Goal: Register for event/course

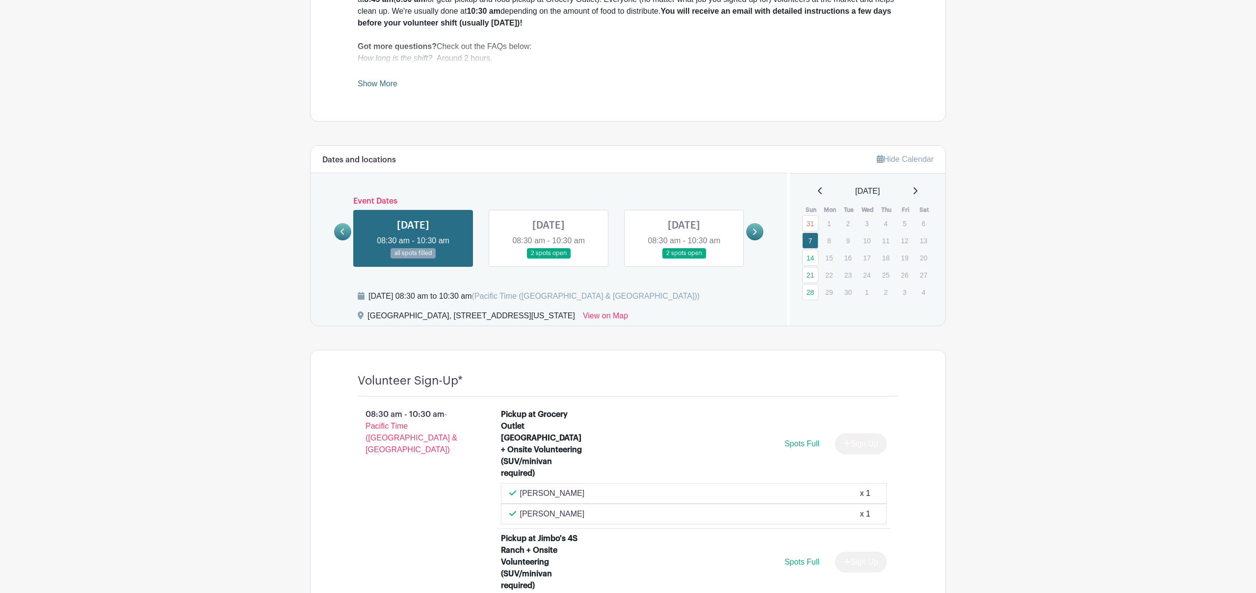
scroll to position [494, 0]
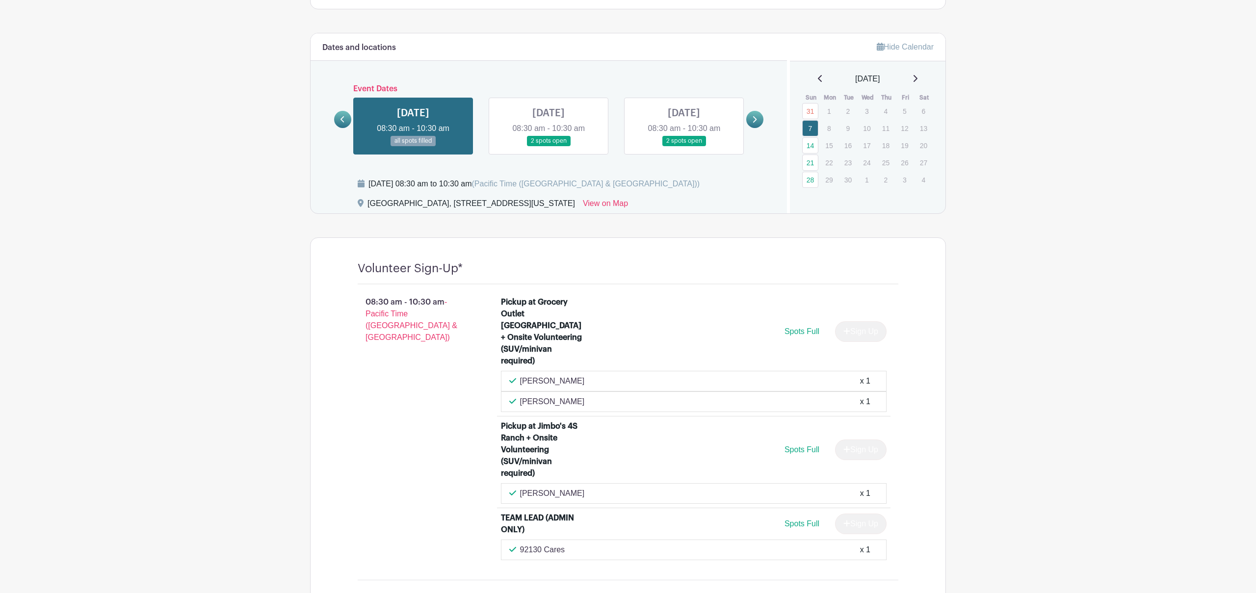
click at [917, 76] on icon at bounding box center [915, 79] width 5 height 8
click at [761, 123] on link at bounding box center [754, 119] width 17 height 17
click at [756, 123] on icon at bounding box center [754, 119] width 4 height 7
click at [752, 122] on icon at bounding box center [754, 119] width 4 height 7
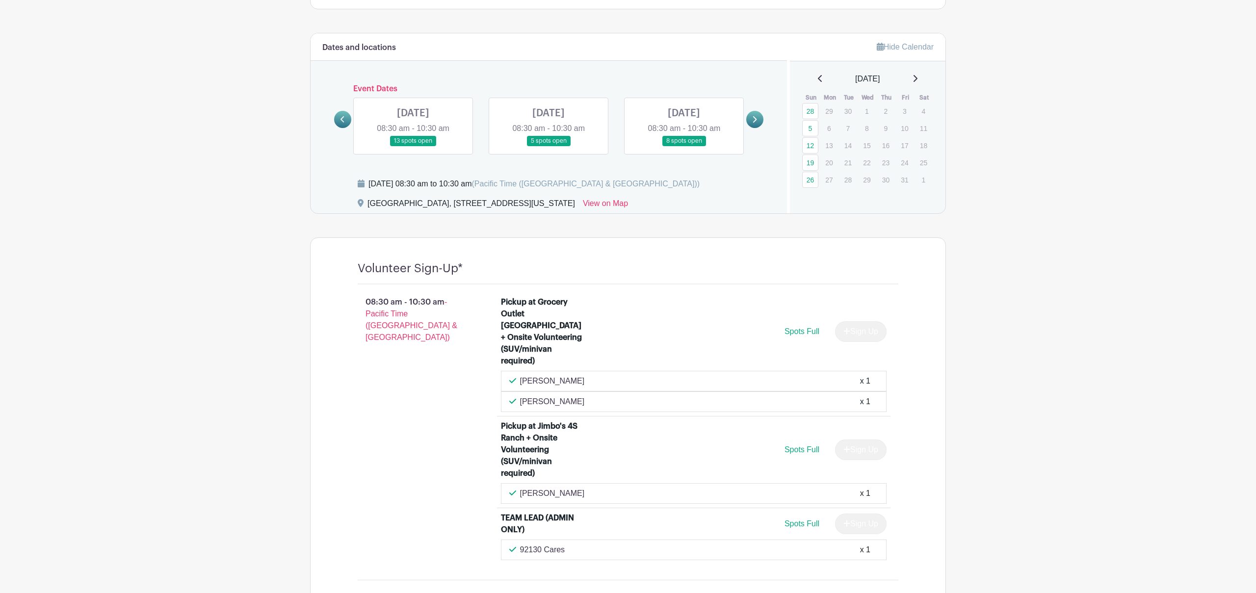
click at [413, 146] on link at bounding box center [413, 146] width 0 height 0
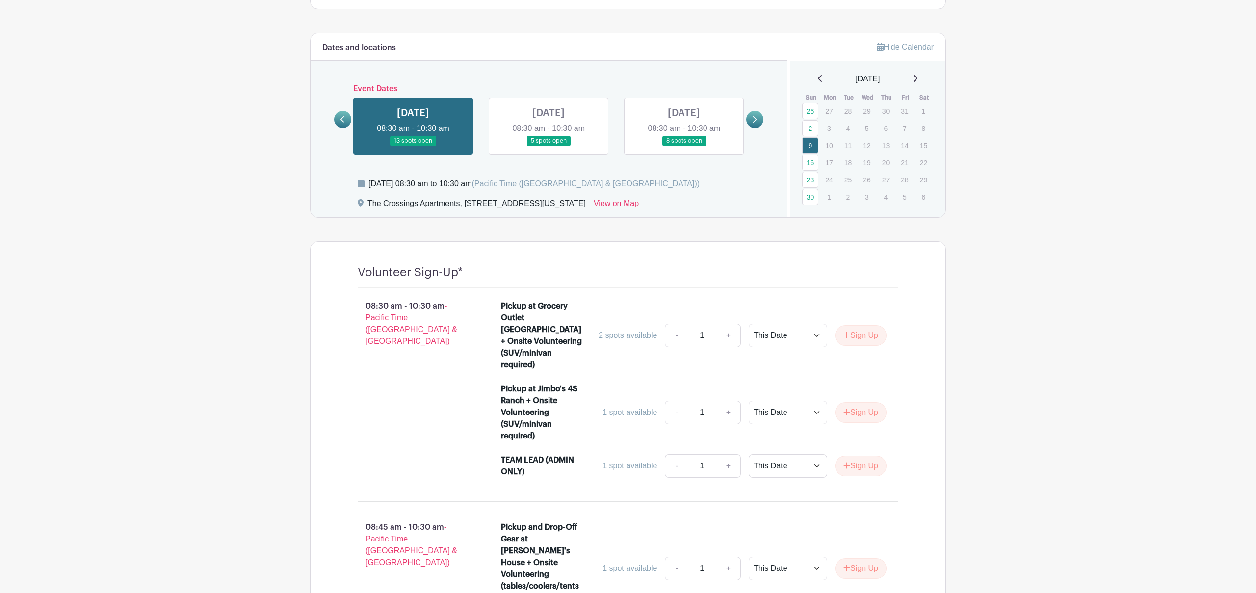
click at [548, 146] on link at bounding box center [548, 146] width 0 height 0
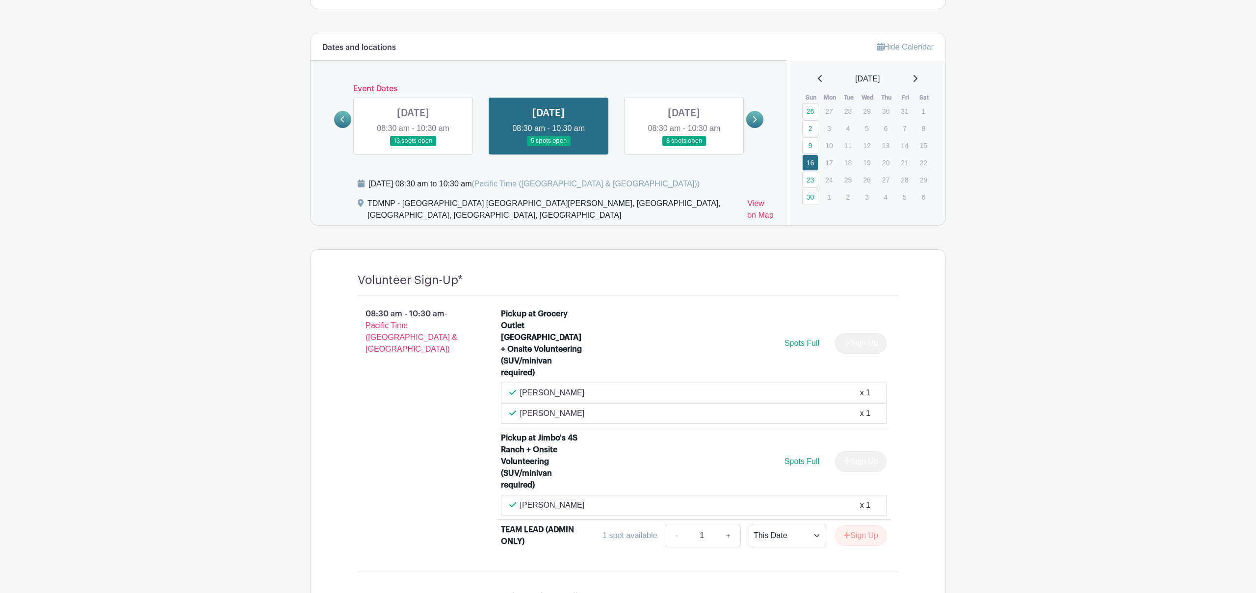
click at [548, 146] on link at bounding box center [548, 146] width 0 height 0
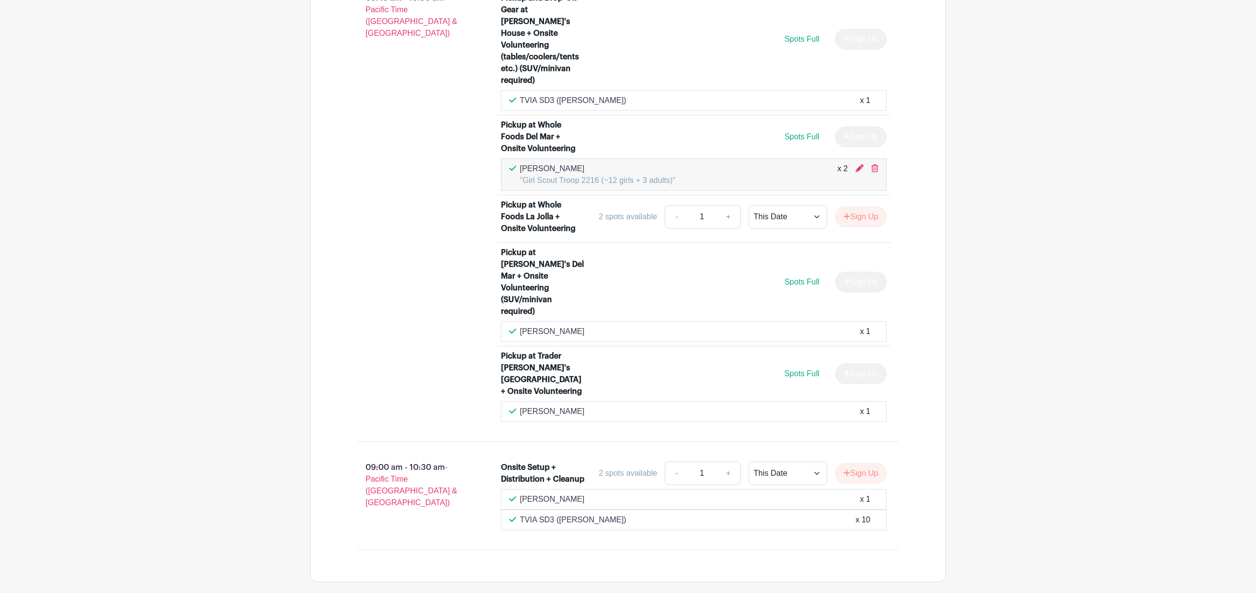
scroll to position [1096, 0]
click at [727, 458] on link "+" at bounding box center [728, 470] width 25 height 24
type input "2"
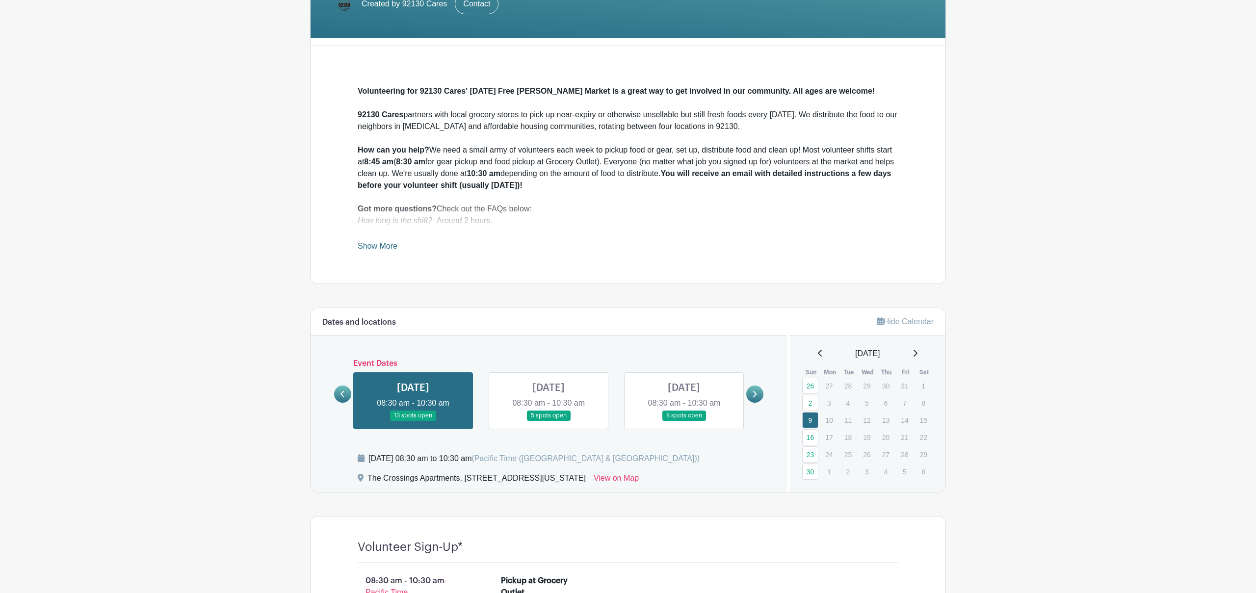
scroll to position [256, 0]
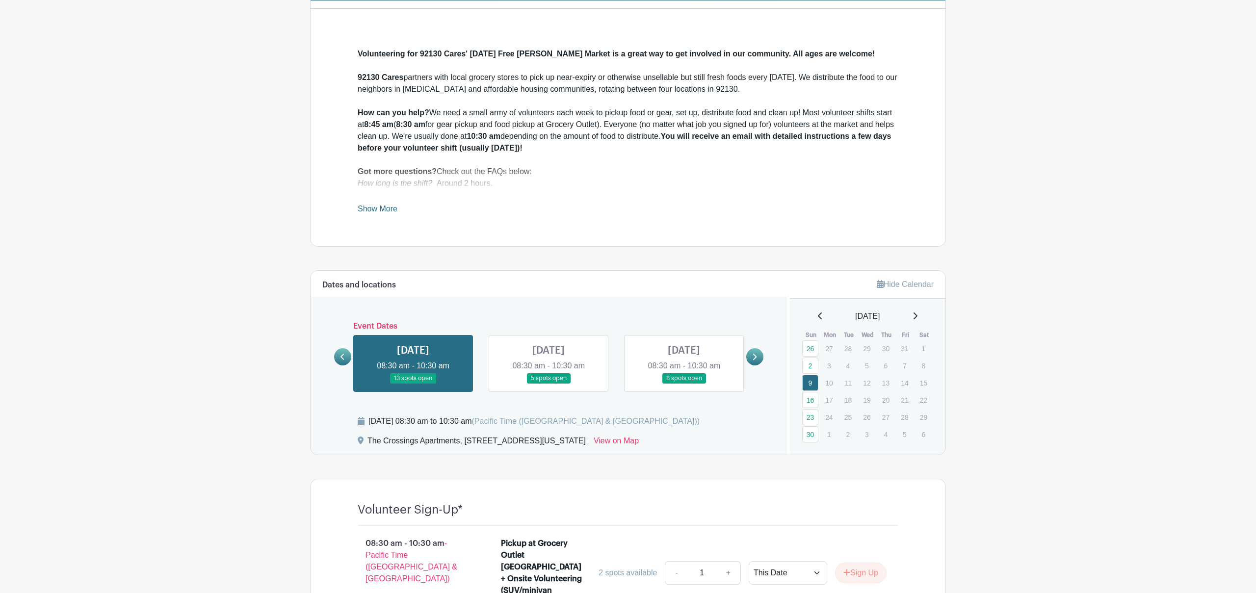
click at [413, 384] on link at bounding box center [413, 384] width 0 height 0
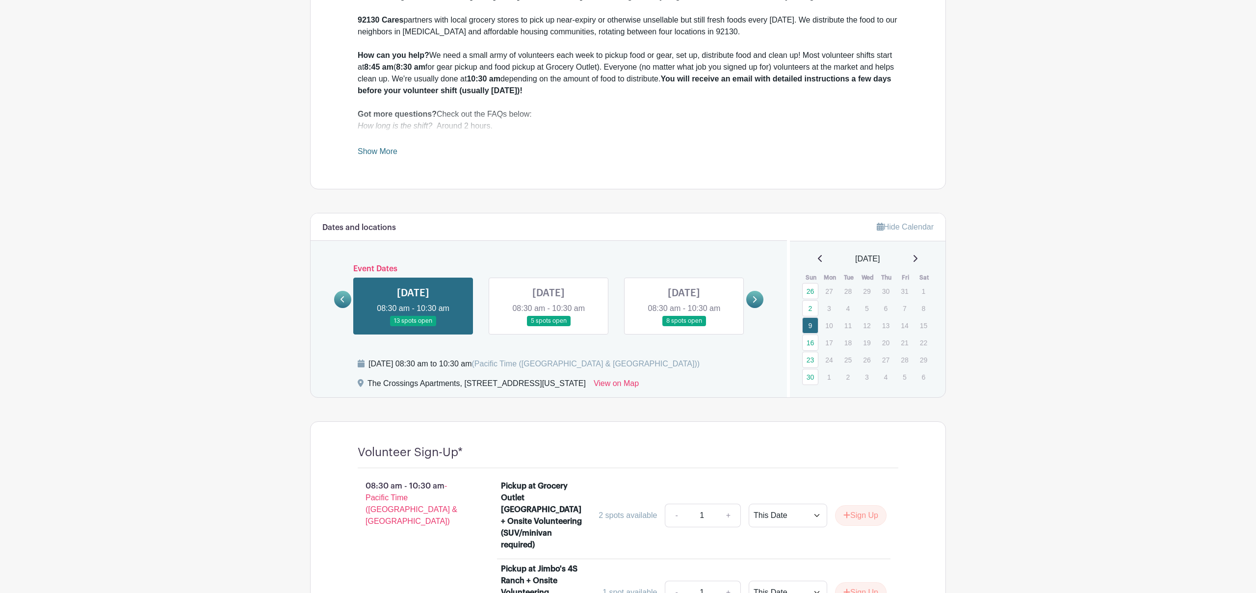
scroll to position [233, 0]
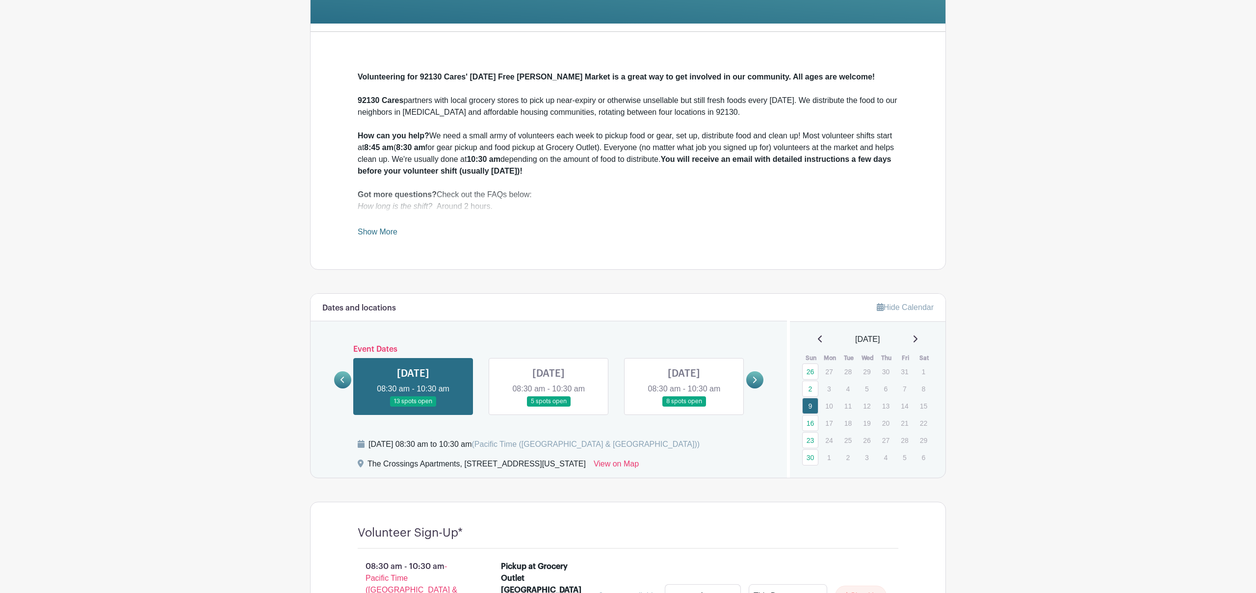
click at [756, 379] on icon at bounding box center [755, 380] width 4 height 6
click at [413, 407] on link at bounding box center [413, 407] width 0 height 0
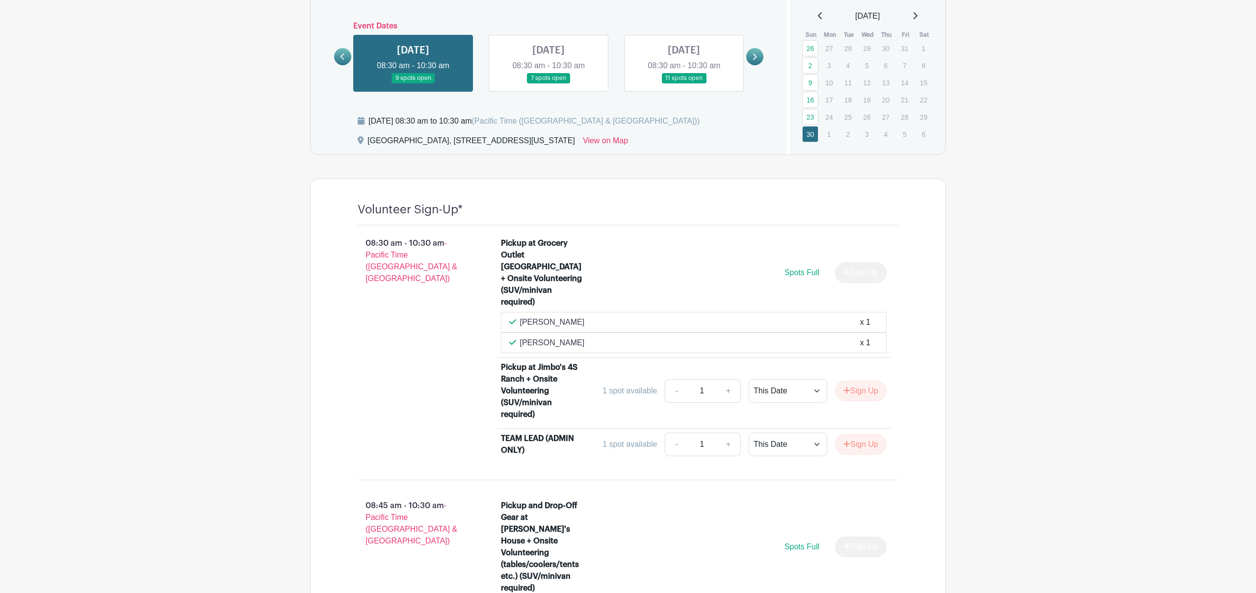
scroll to position [332, 0]
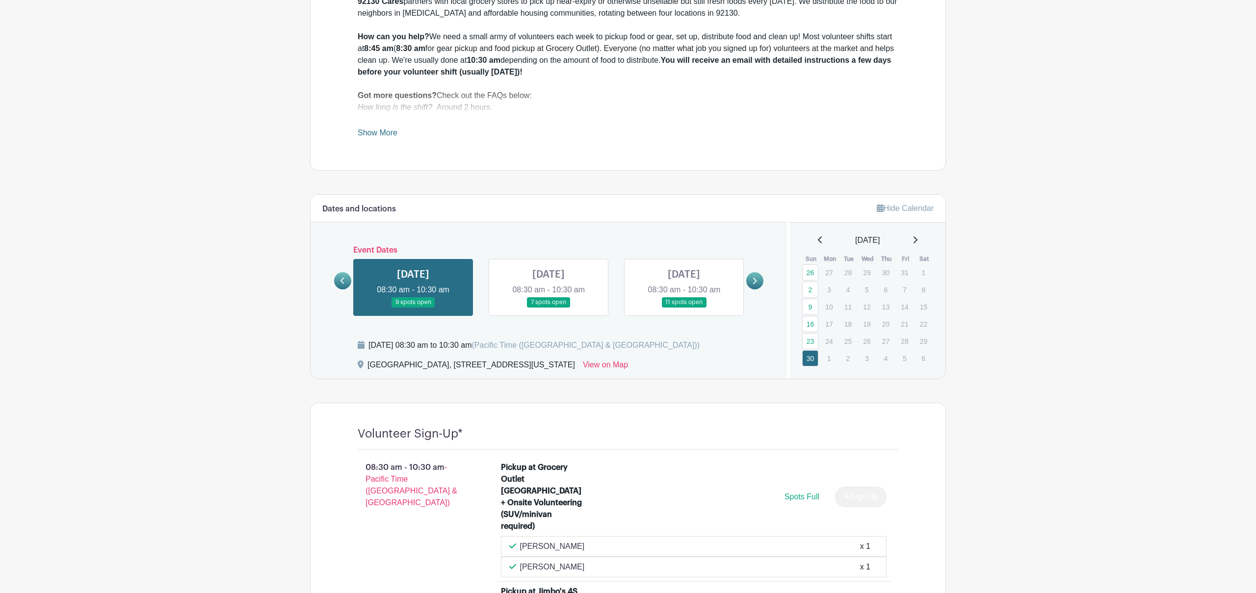
click at [548, 308] on link at bounding box center [548, 308] width 0 height 0
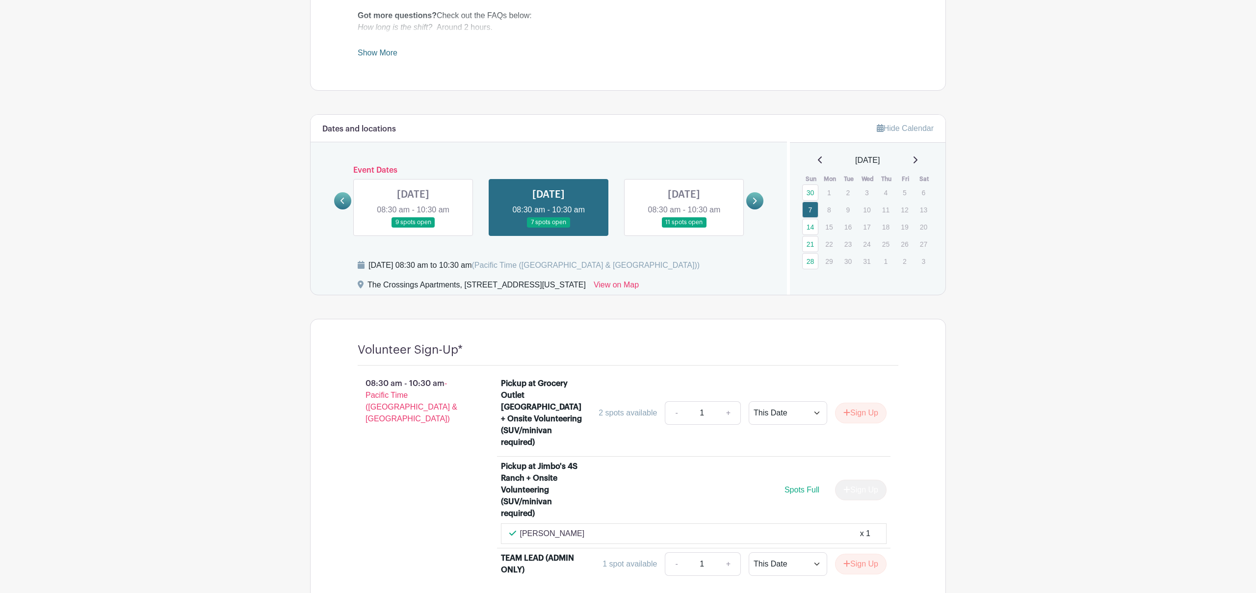
scroll to position [319, 0]
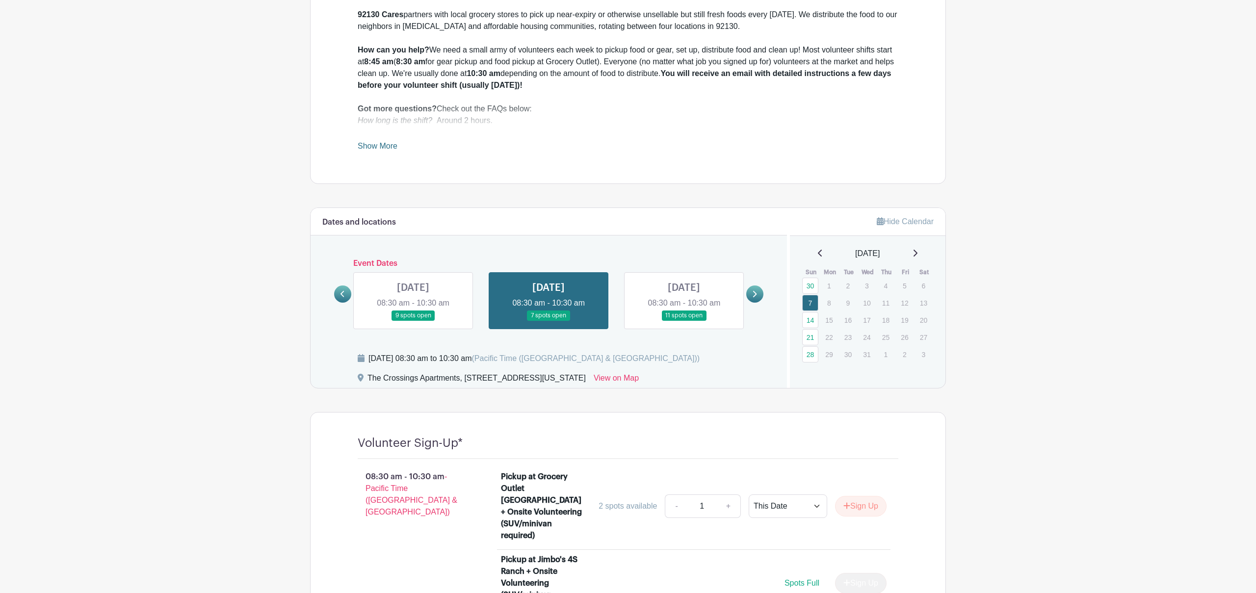
click at [684, 321] on link at bounding box center [684, 321] width 0 height 0
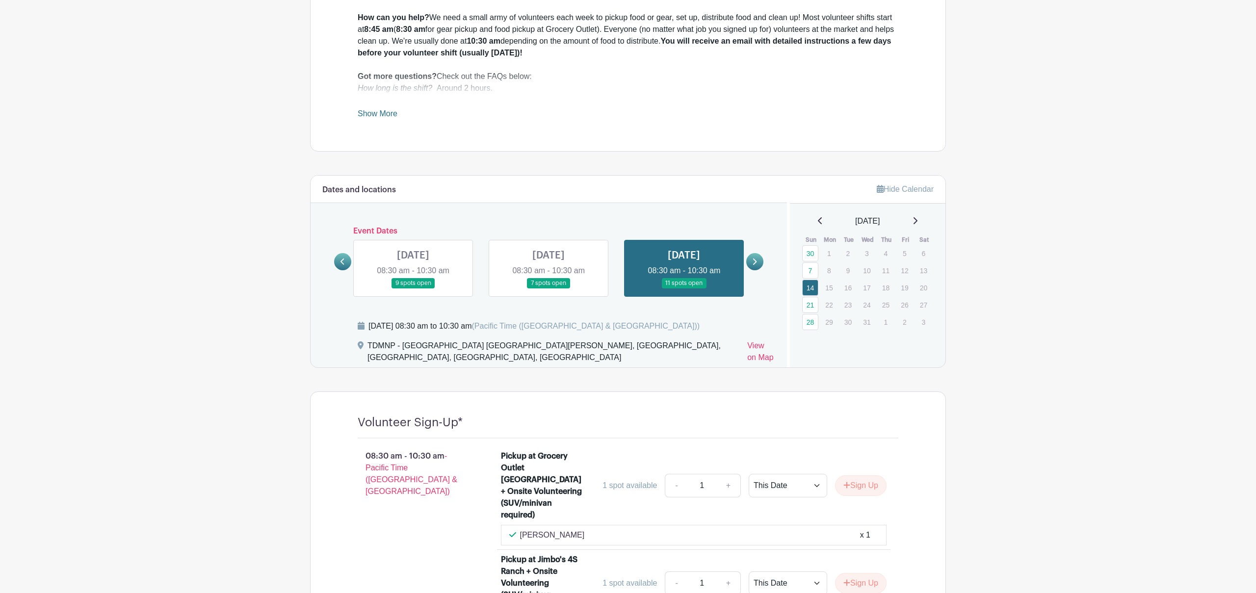
scroll to position [340, 0]
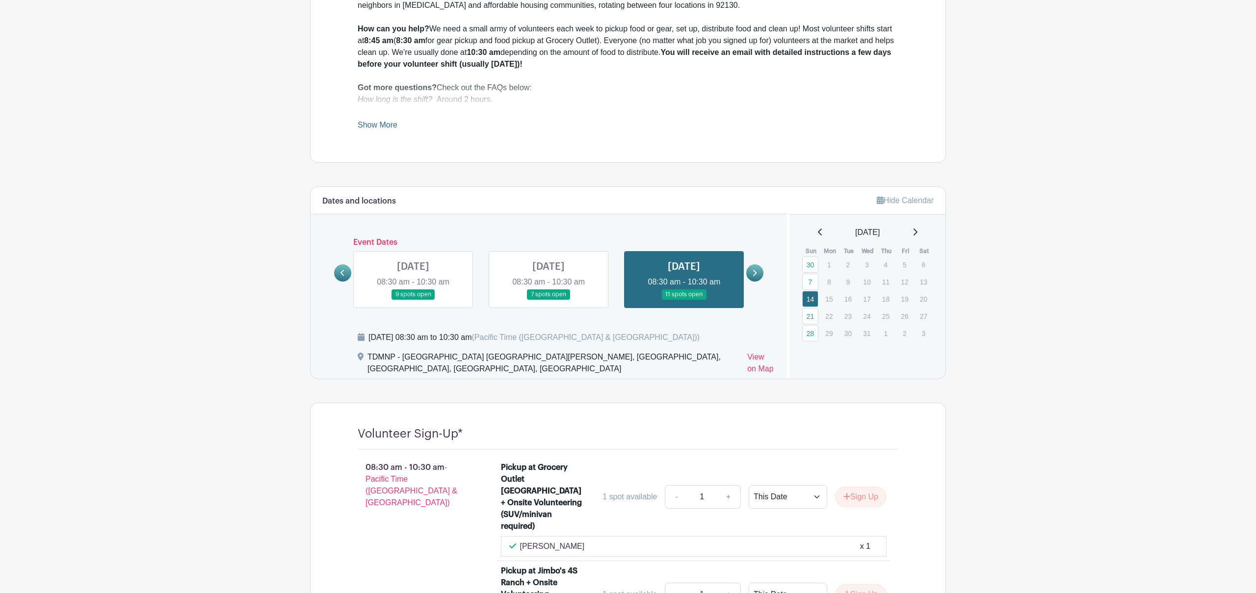
click at [753, 276] on icon at bounding box center [755, 273] width 4 height 6
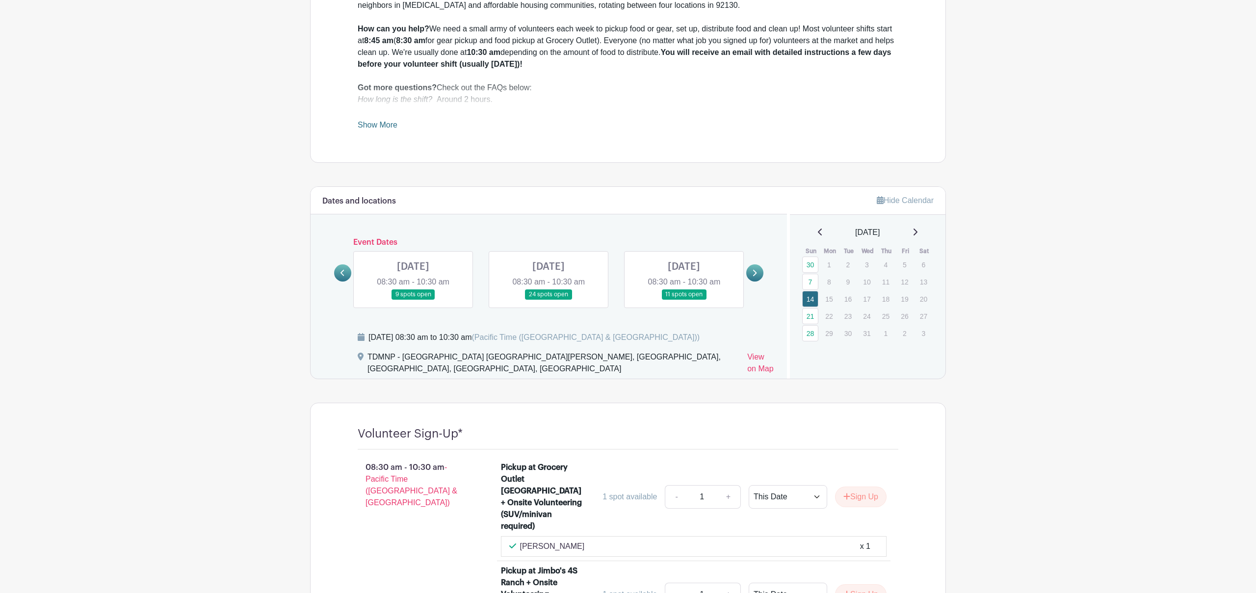
click at [413, 300] on link at bounding box center [413, 300] width 0 height 0
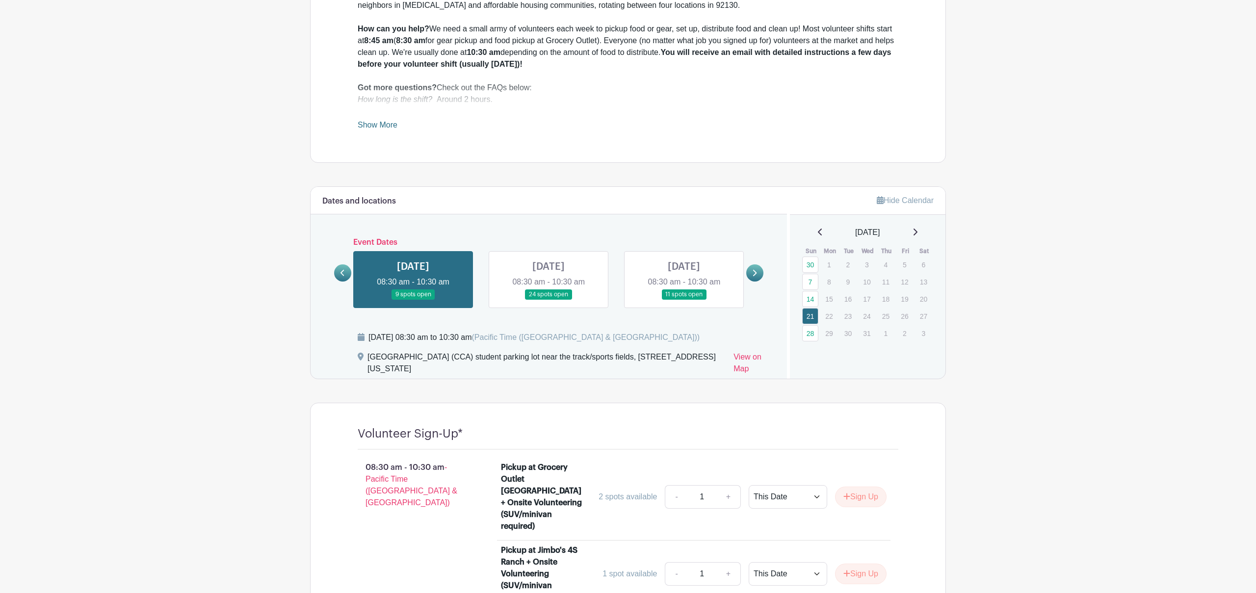
click at [684, 300] on link at bounding box center [684, 300] width 0 height 0
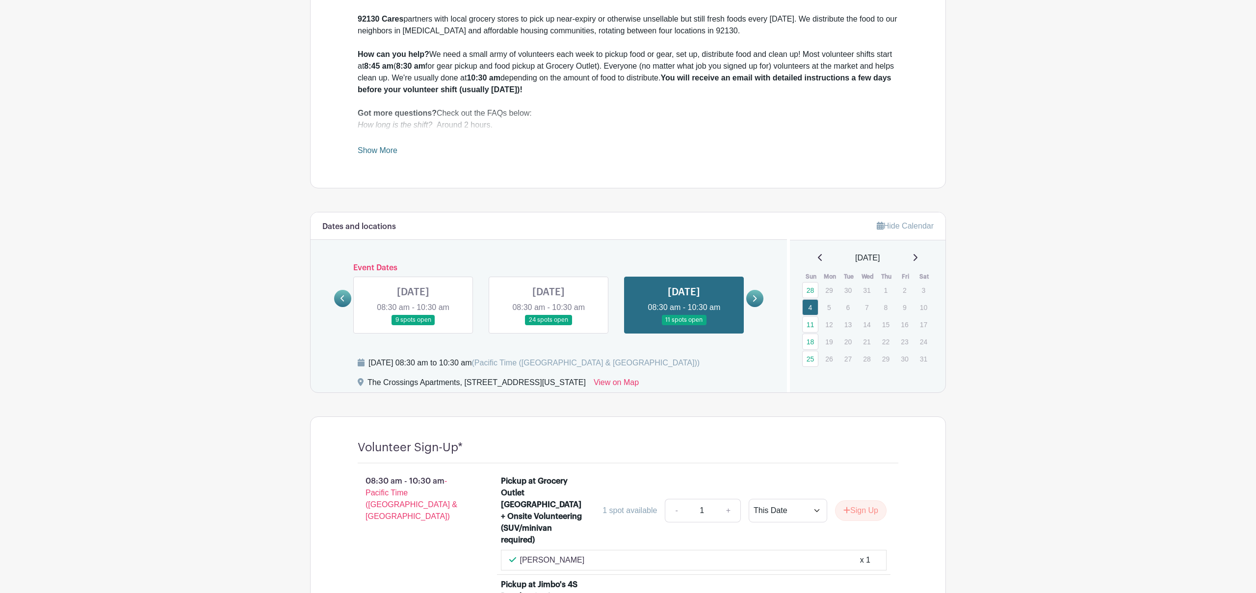
scroll to position [227, 0]
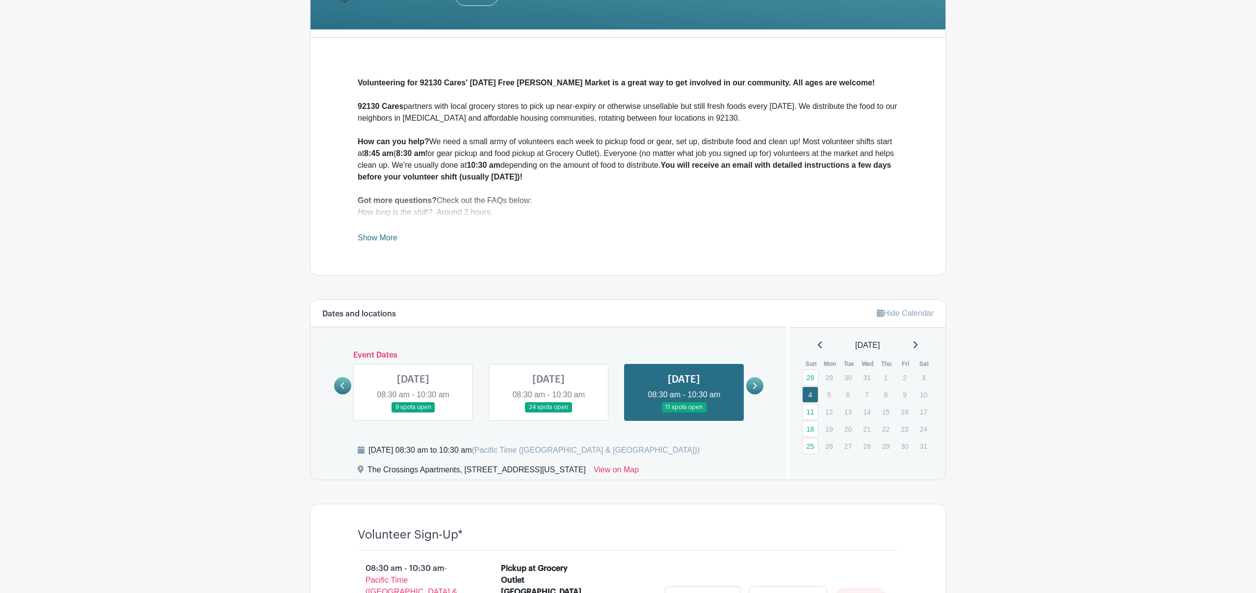
click at [755, 386] on icon at bounding box center [754, 385] width 4 height 7
click at [413, 413] on link at bounding box center [413, 413] width 0 height 0
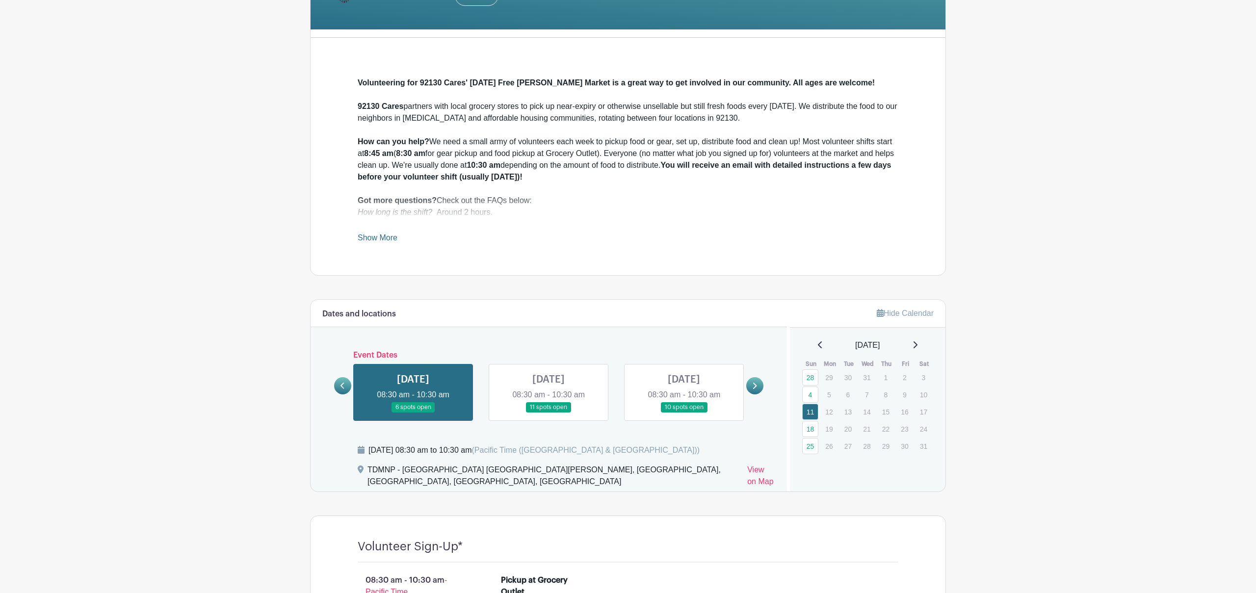
click at [548, 413] on link at bounding box center [548, 413] width 0 height 0
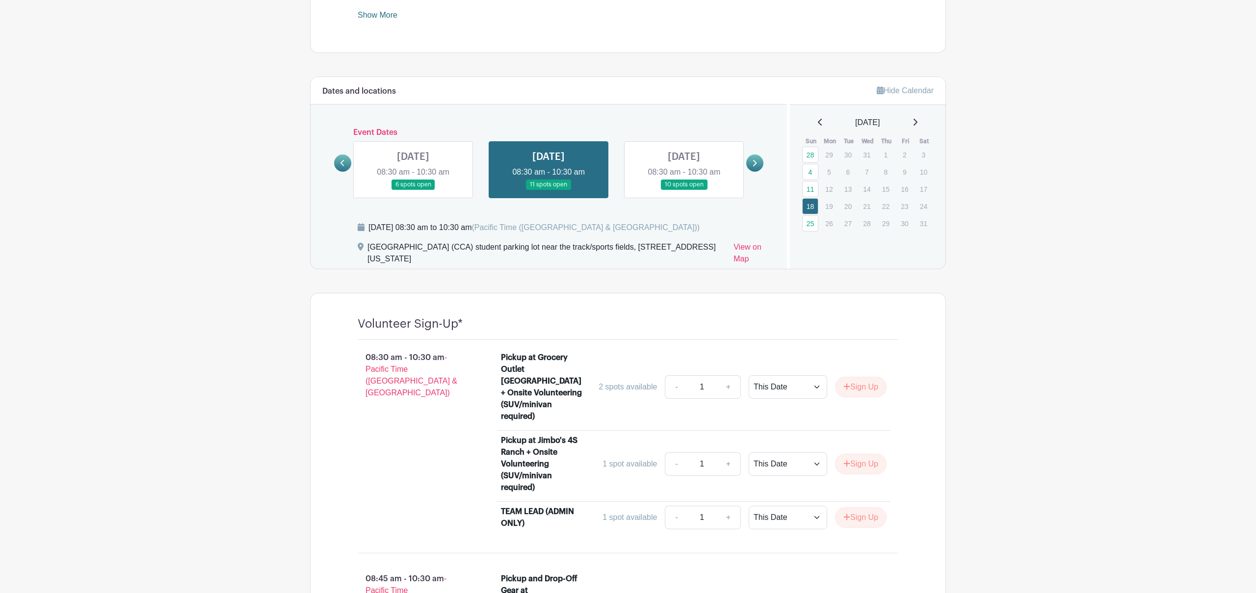
scroll to position [255, 0]
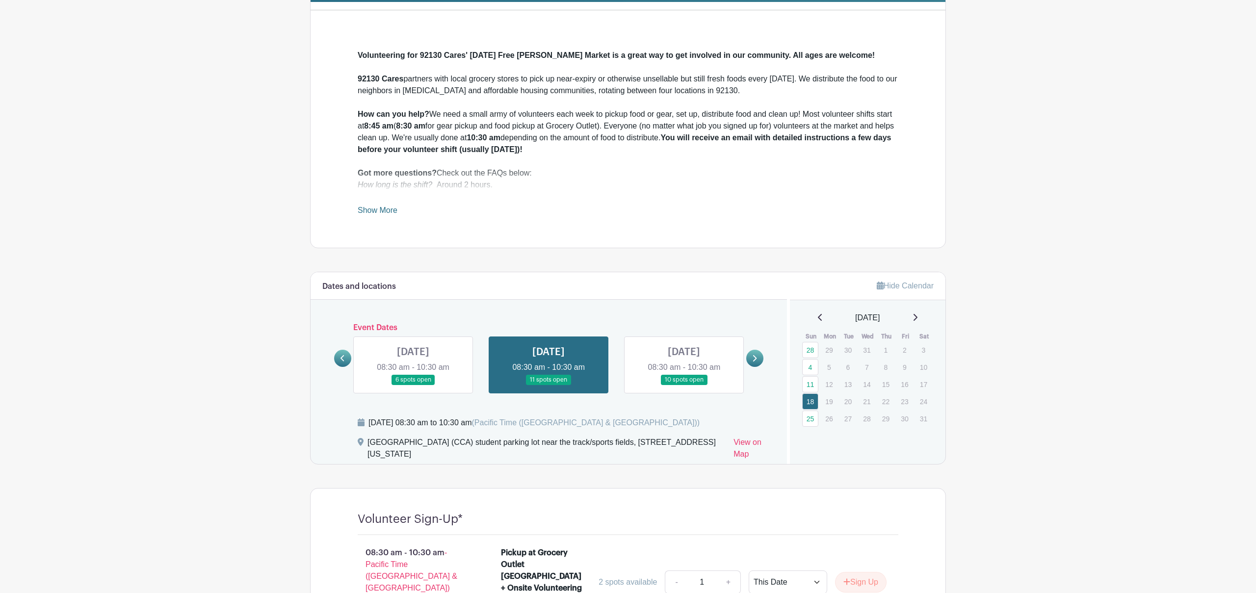
click at [818, 319] on icon at bounding box center [820, 317] width 4 height 7
click at [818, 318] on icon at bounding box center [820, 317] width 4 height 7
click at [818, 318] on icon at bounding box center [820, 317] width 5 height 8
click at [815, 401] on link "16" at bounding box center [810, 401] width 16 height 16
click at [808, 401] on link "16" at bounding box center [810, 401] width 16 height 16
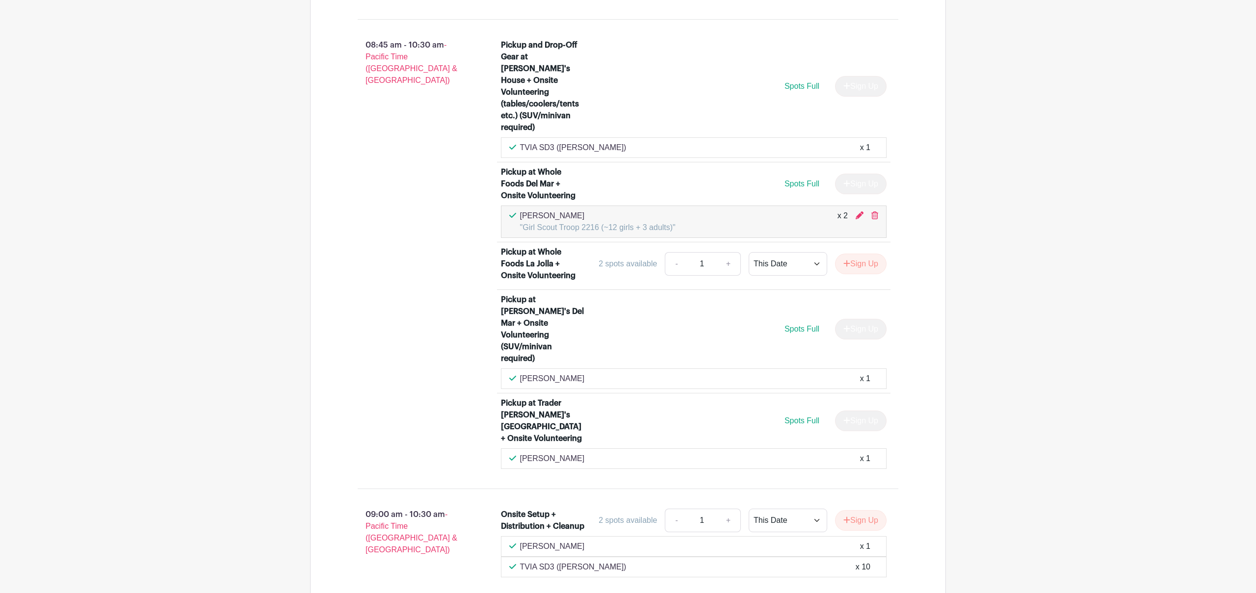
scroll to position [1096, 0]
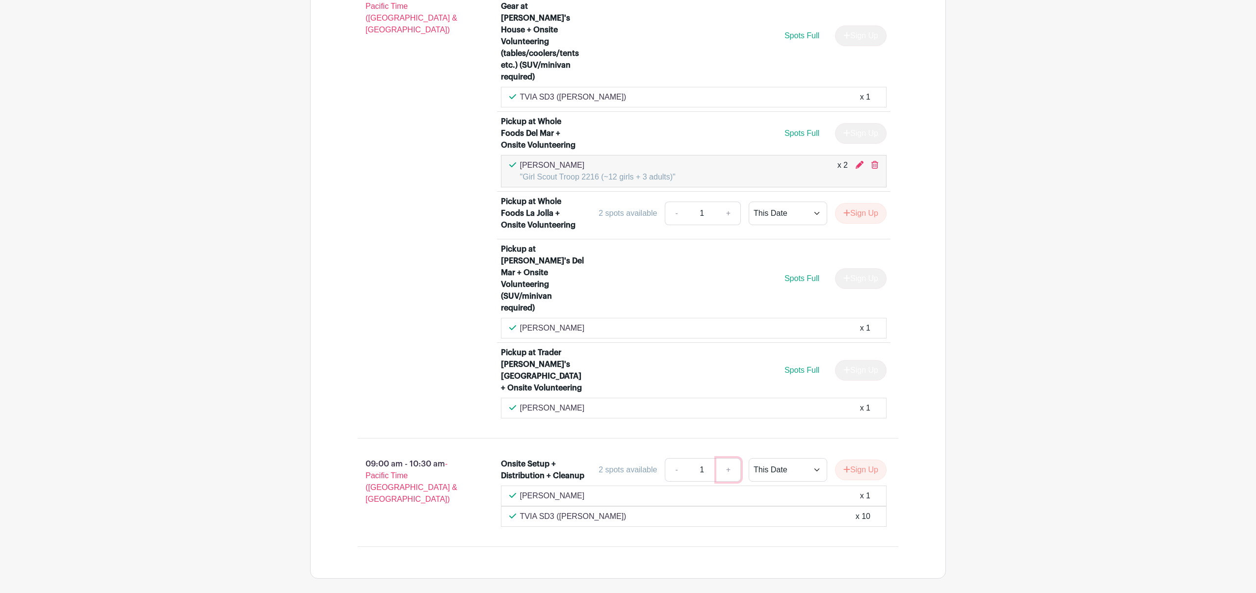
click at [727, 458] on link "+" at bounding box center [728, 470] width 25 height 24
type input "2"
click at [848, 460] on button "Sign Up" at bounding box center [861, 470] width 52 height 21
click at [911, 567] on link "Review & Confirm Signups" at bounding box center [889, 567] width 114 height 24
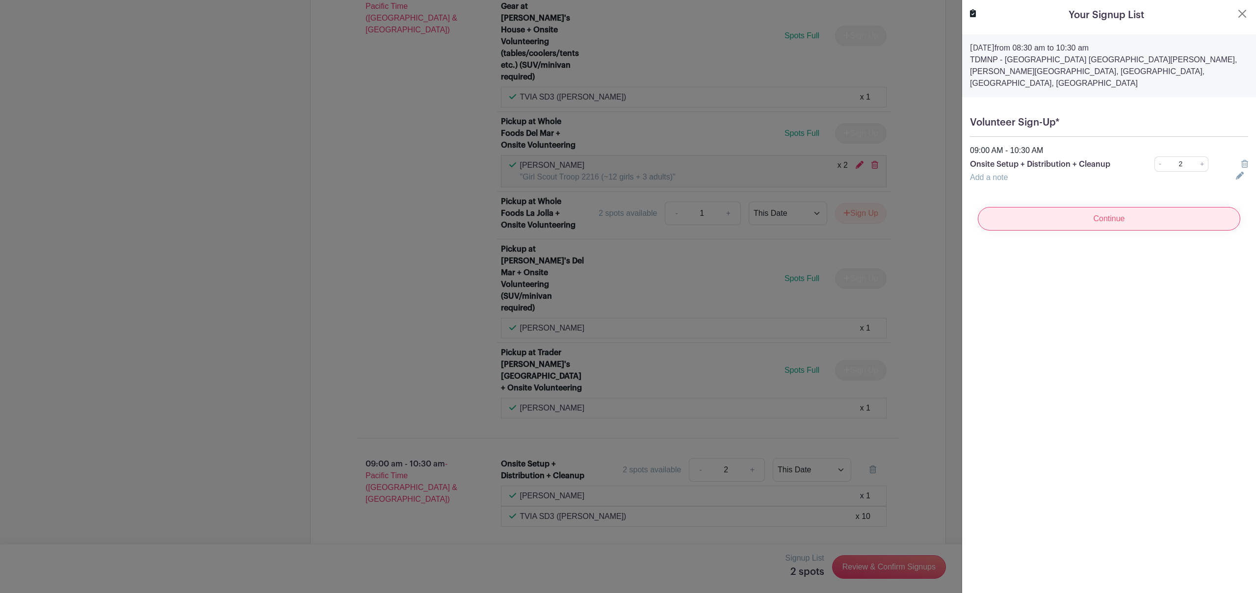
click at [1107, 208] on input "Continue" at bounding box center [1109, 219] width 262 height 24
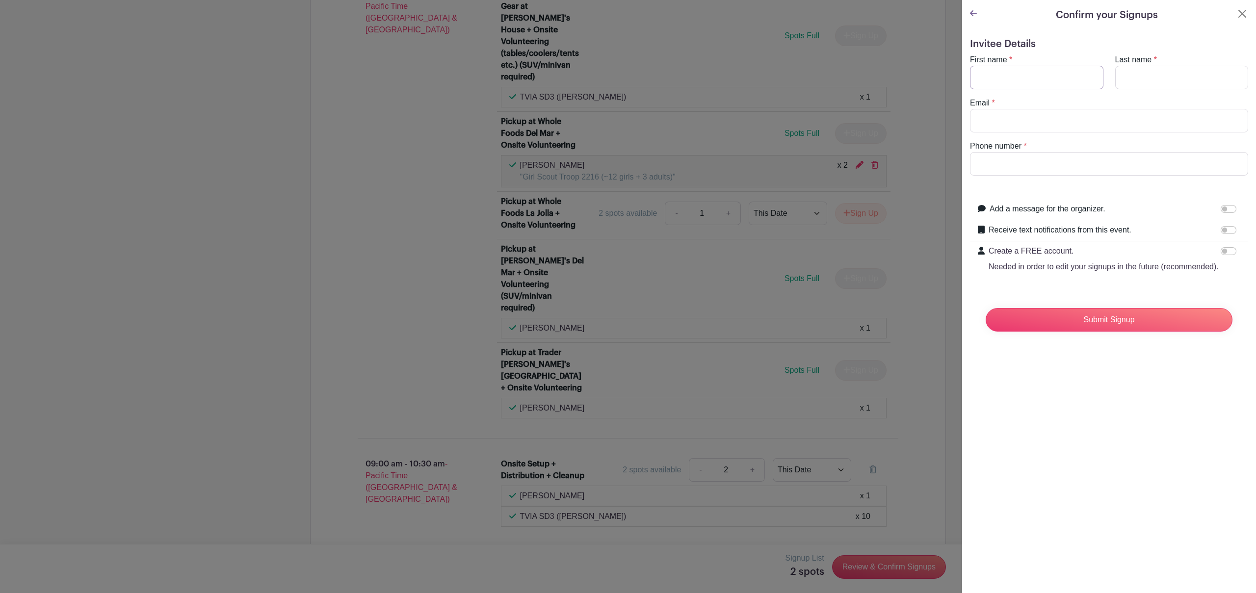
click at [986, 76] on input "First name" at bounding box center [1036, 78] width 133 height 24
type input "[PERSON_NAME]"
type input "Vidinghoff"
type input "[PERSON_NAME][EMAIL_ADDRESS][PERSON_NAME][DOMAIN_NAME]"
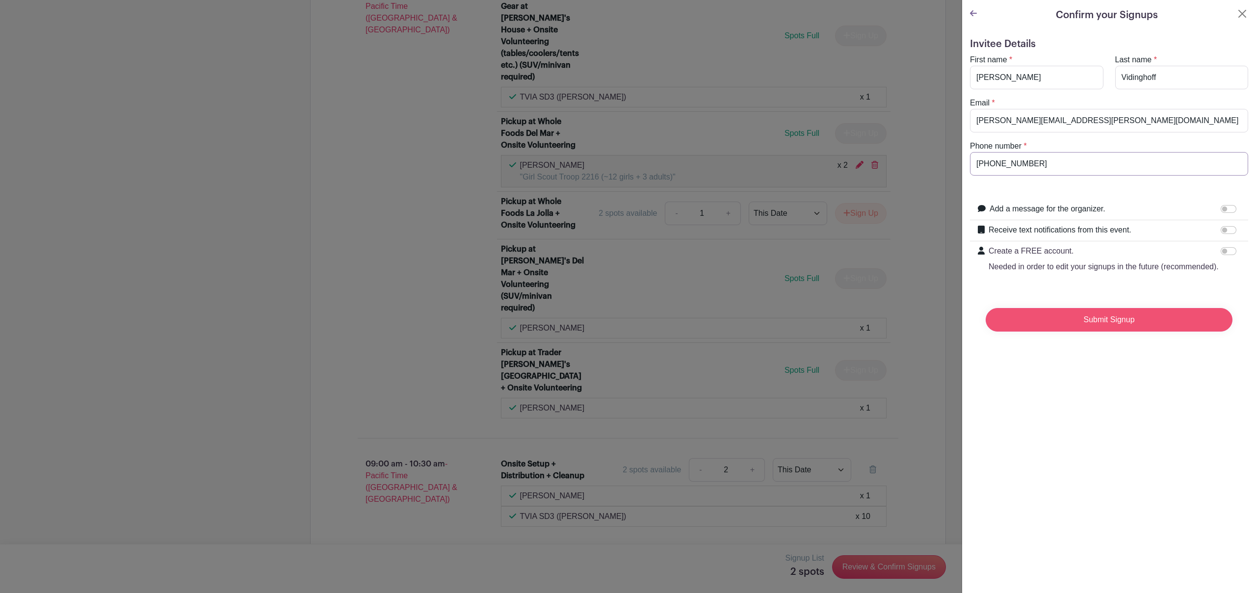
type input "[PHONE_NUMBER]"
click at [1114, 318] on input "Submit Signup" at bounding box center [1109, 320] width 247 height 24
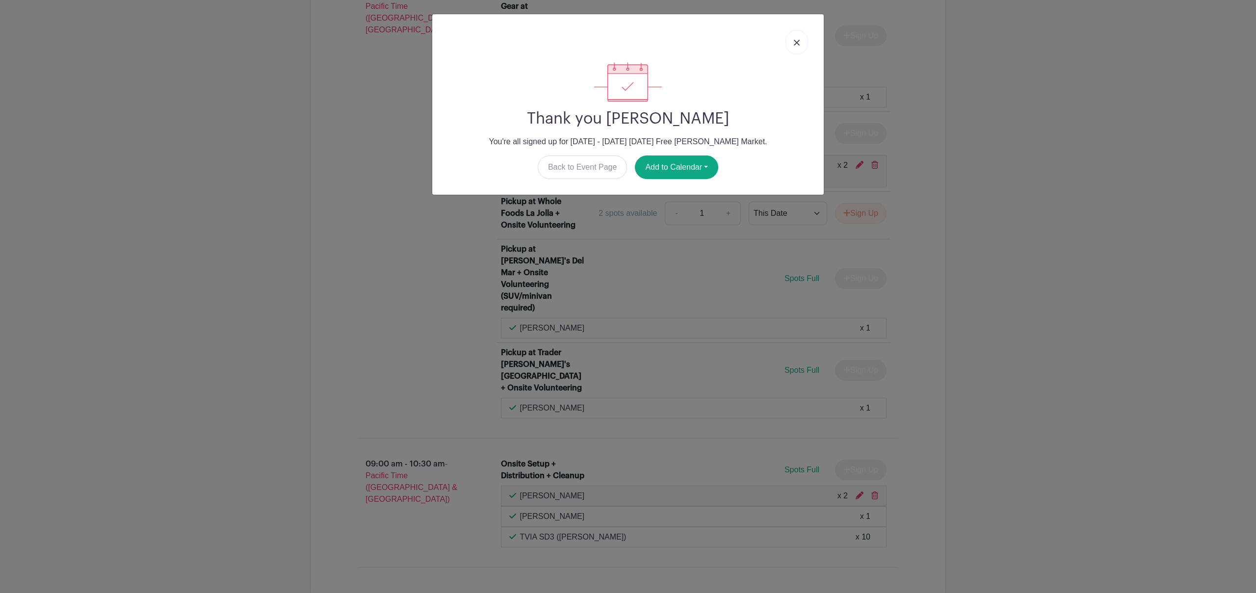
click at [799, 43] on img at bounding box center [797, 43] width 6 height 6
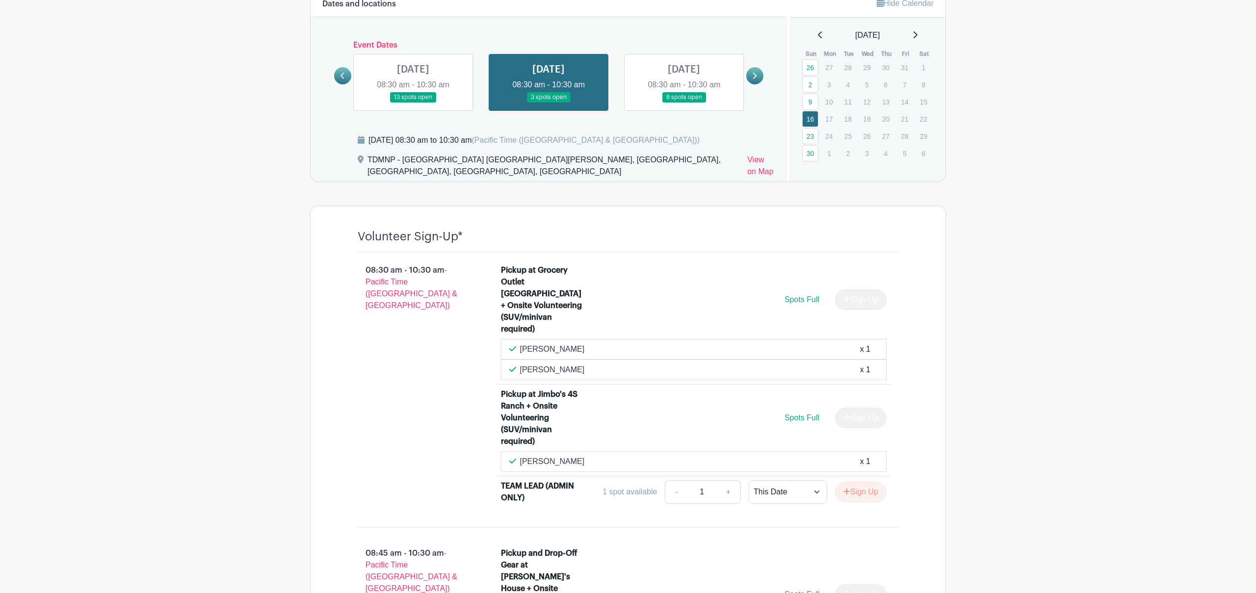
scroll to position [535, 0]
click at [413, 104] on link at bounding box center [413, 104] width 0 height 0
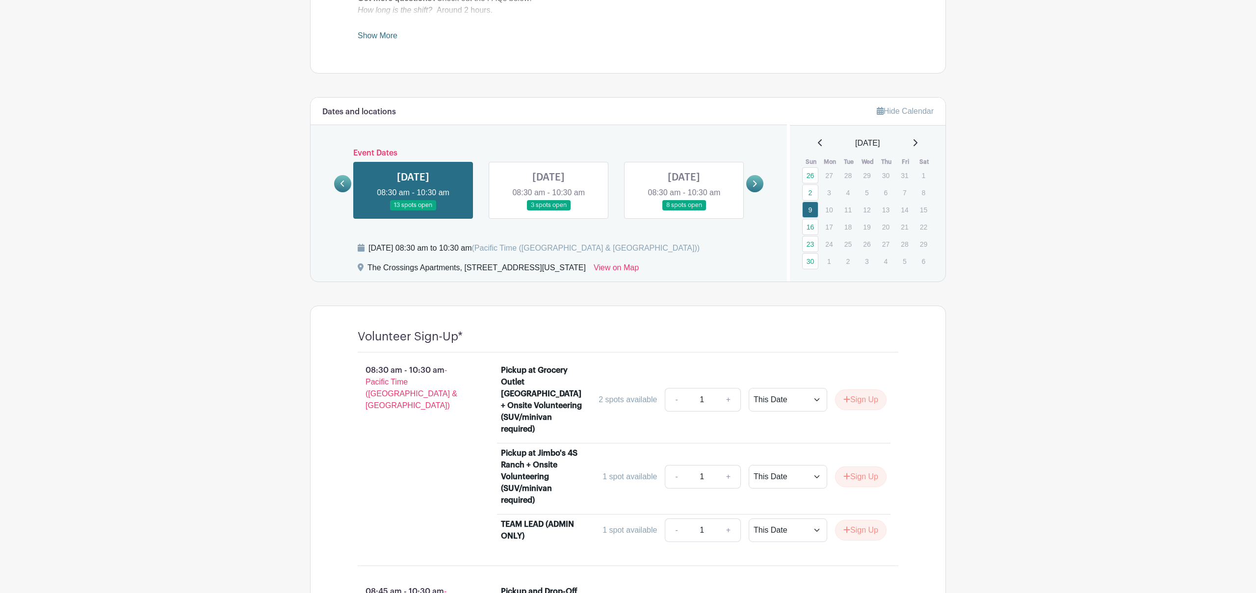
scroll to position [341, 0]
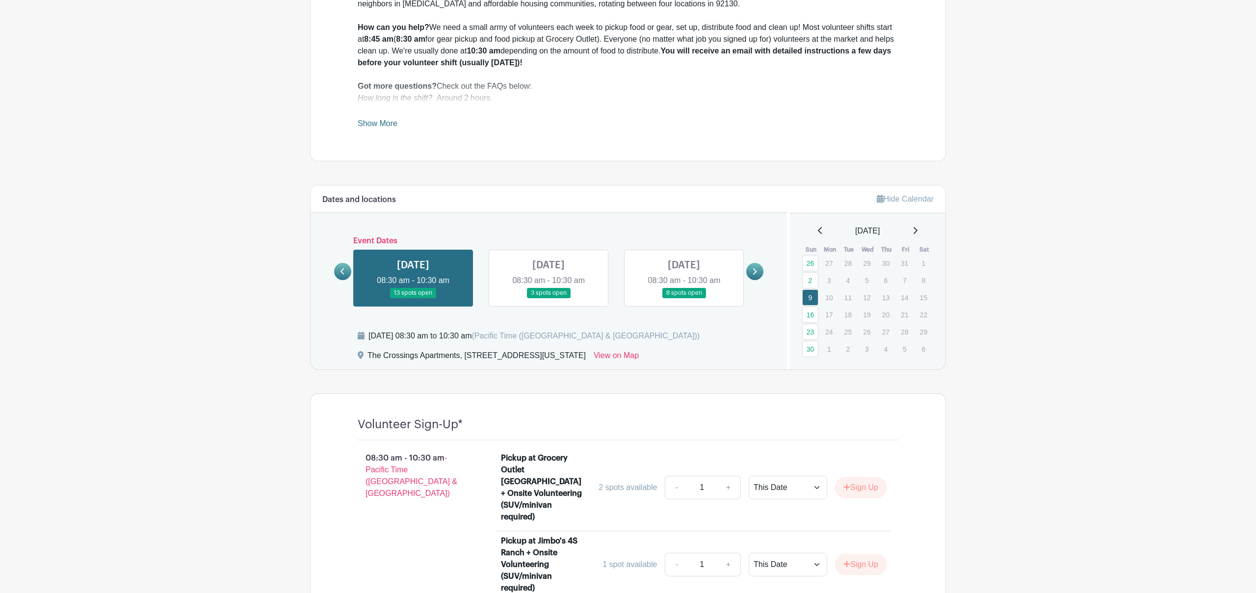
click at [917, 233] on icon at bounding box center [915, 230] width 4 height 7
click at [917, 230] on icon at bounding box center [915, 230] width 4 height 7
click at [750, 270] on link at bounding box center [754, 271] width 17 height 17
click at [751, 270] on link at bounding box center [754, 271] width 17 height 17
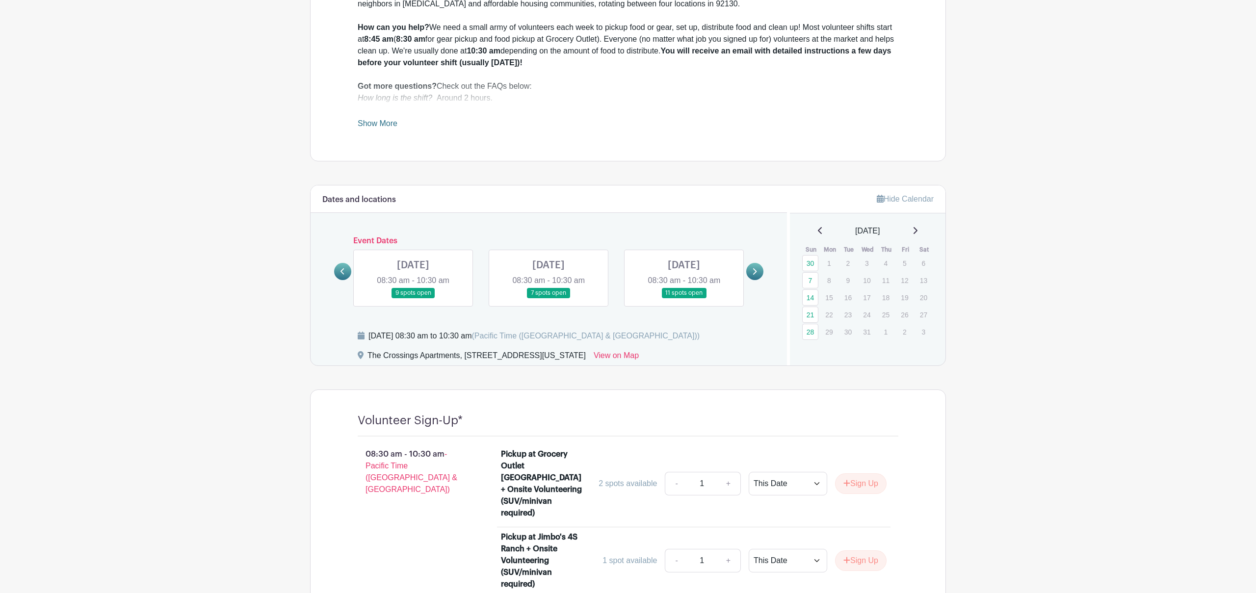
click at [752, 270] on icon at bounding box center [754, 271] width 4 height 7
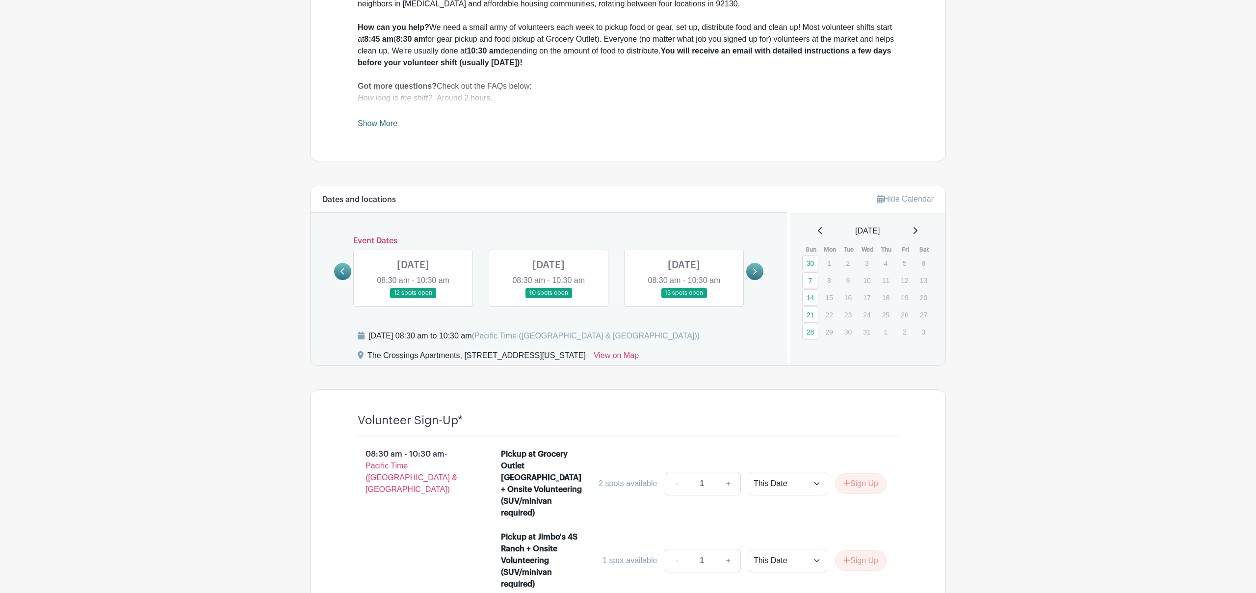
click at [684, 298] on link at bounding box center [684, 298] width 0 height 0
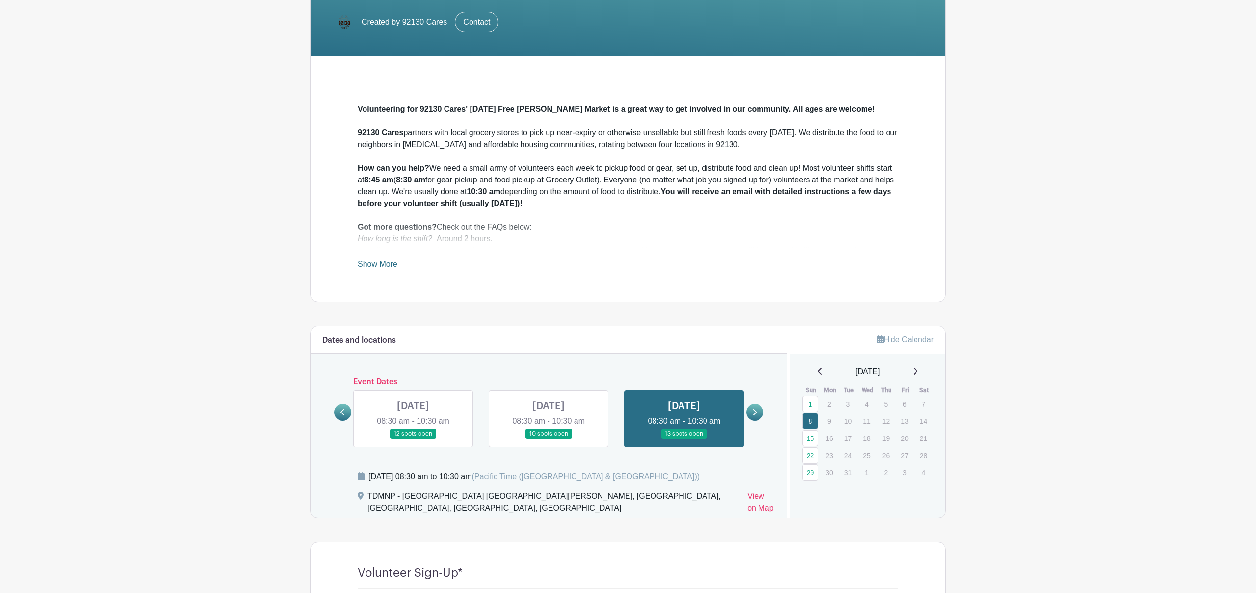
scroll to position [166, 0]
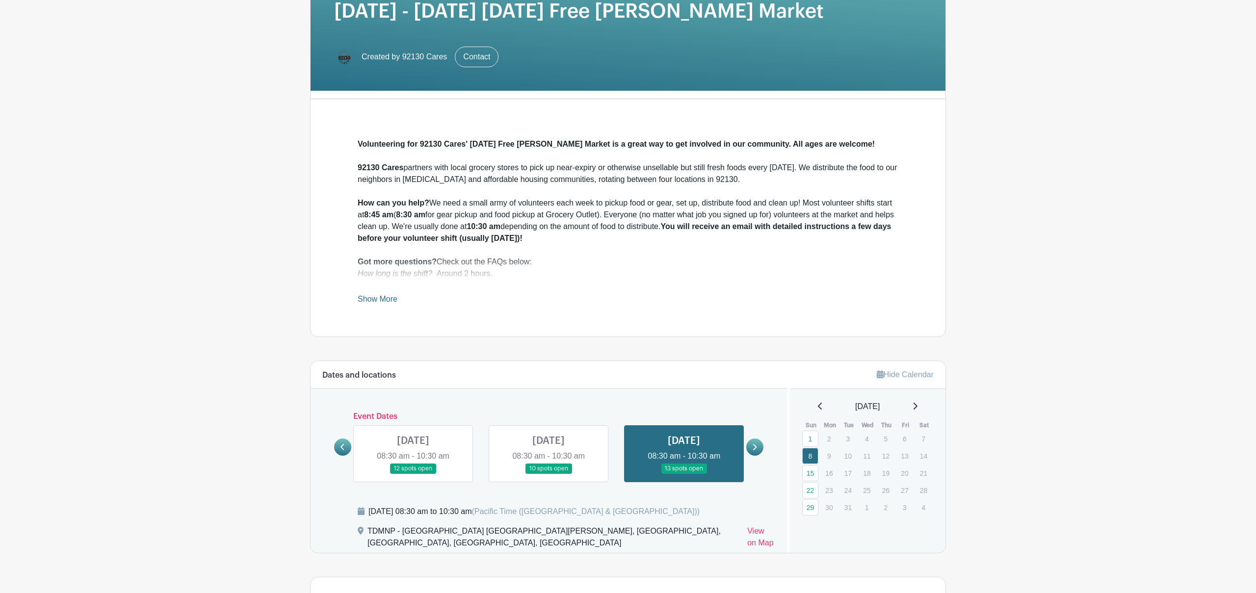
click at [548, 474] on link at bounding box center [548, 474] width 0 height 0
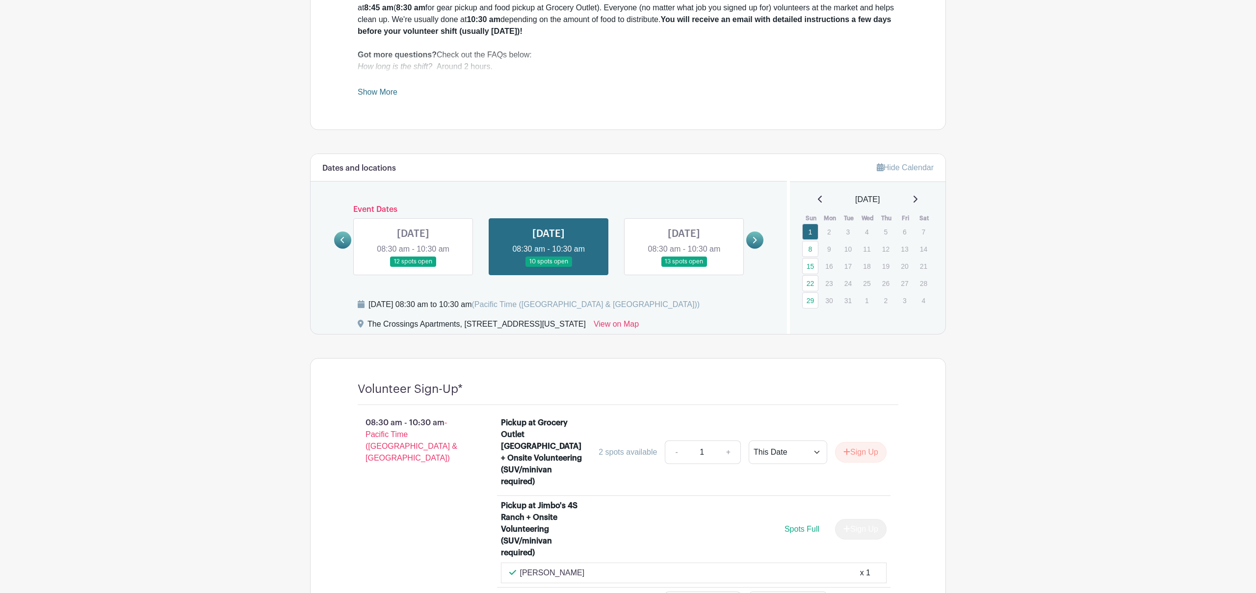
scroll to position [280, 0]
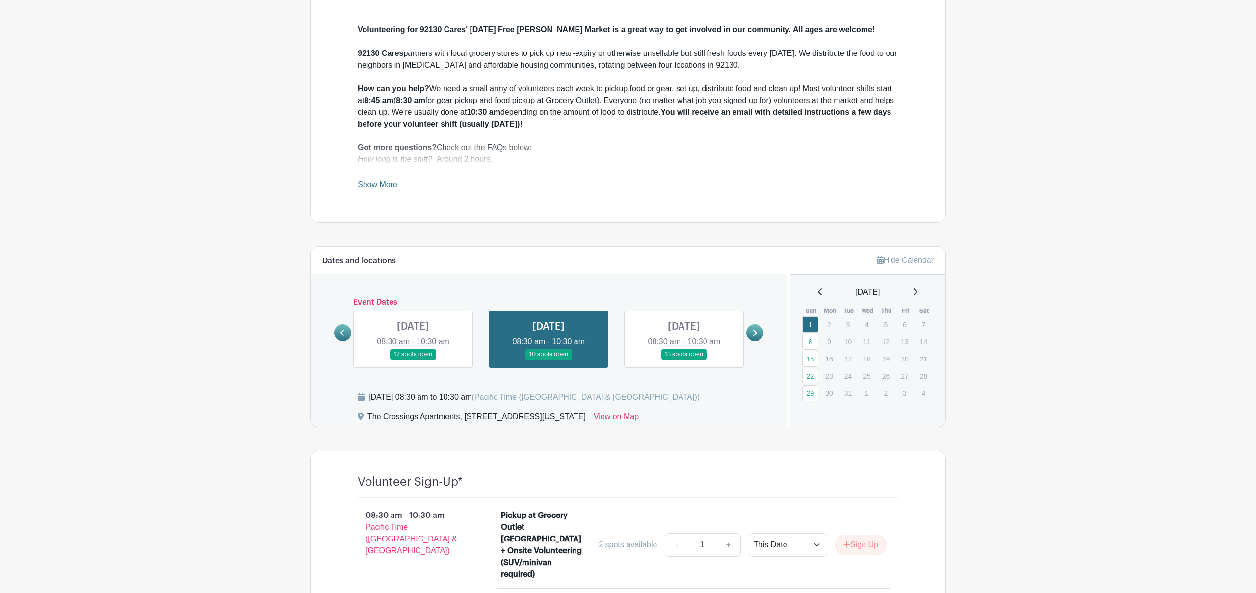
click at [413, 360] on link at bounding box center [413, 360] width 0 height 0
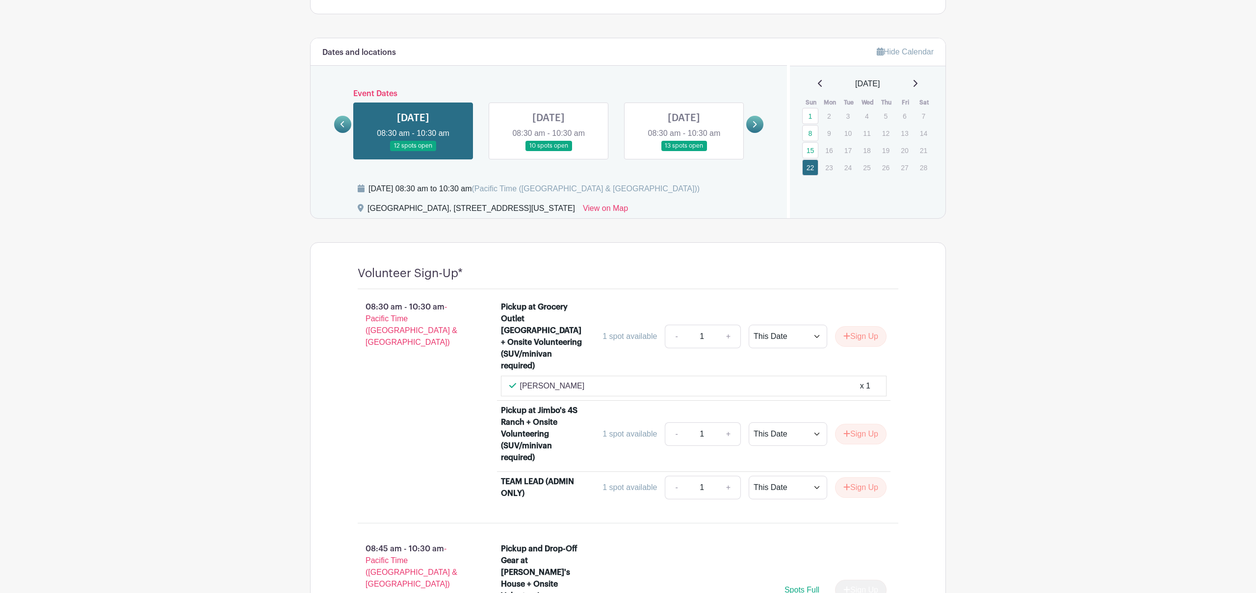
scroll to position [411, 0]
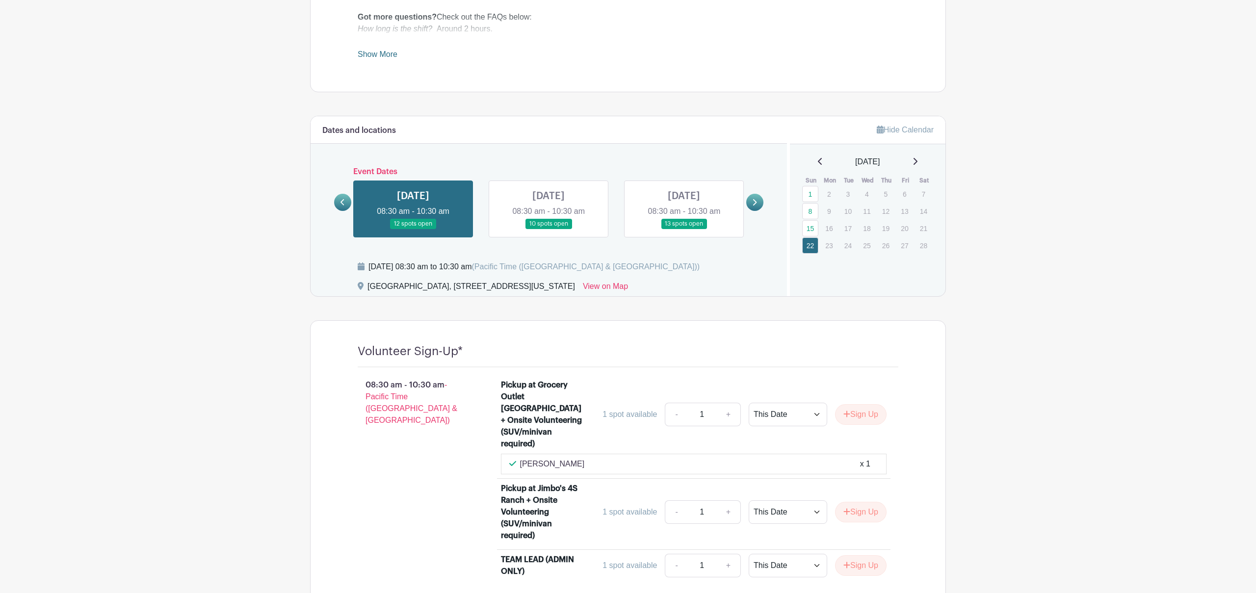
click at [348, 202] on link at bounding box center [342, 202] width 17 height 17
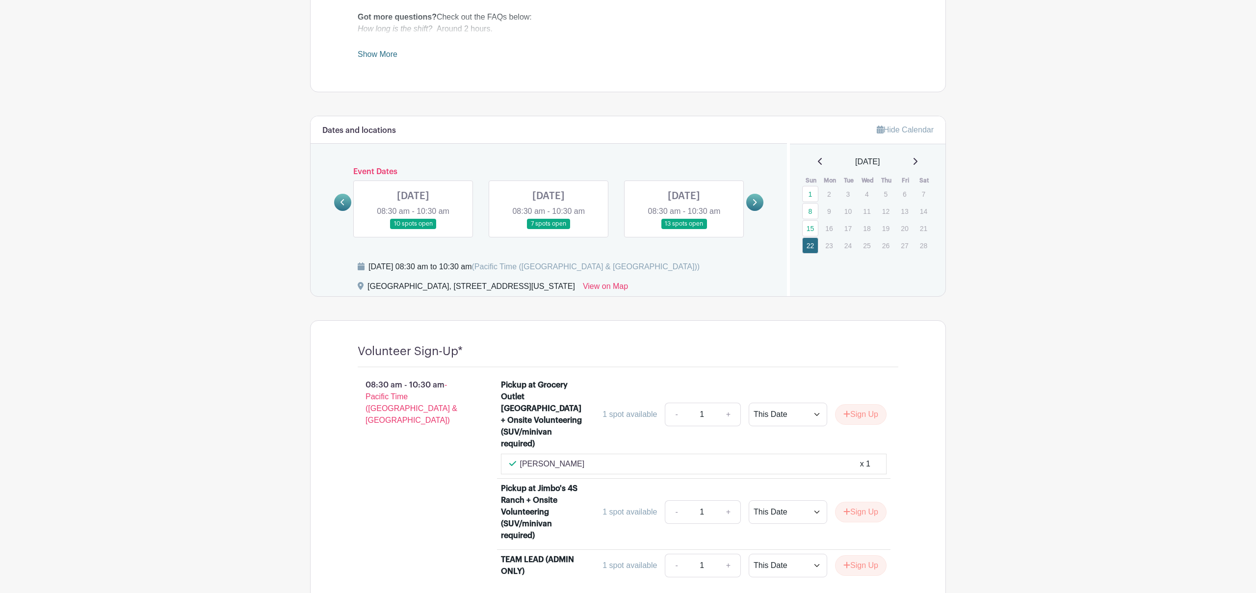
click at [684, 229] on link at bounding box center [684, 229] width 0 height 0
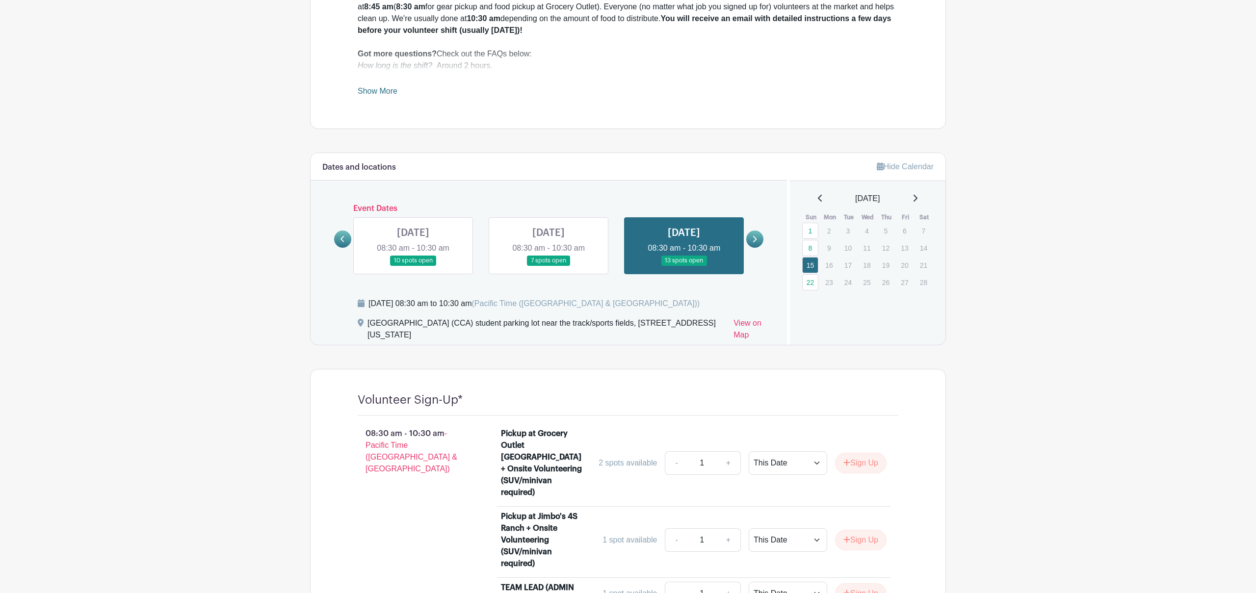
scroll to position [339, 0]
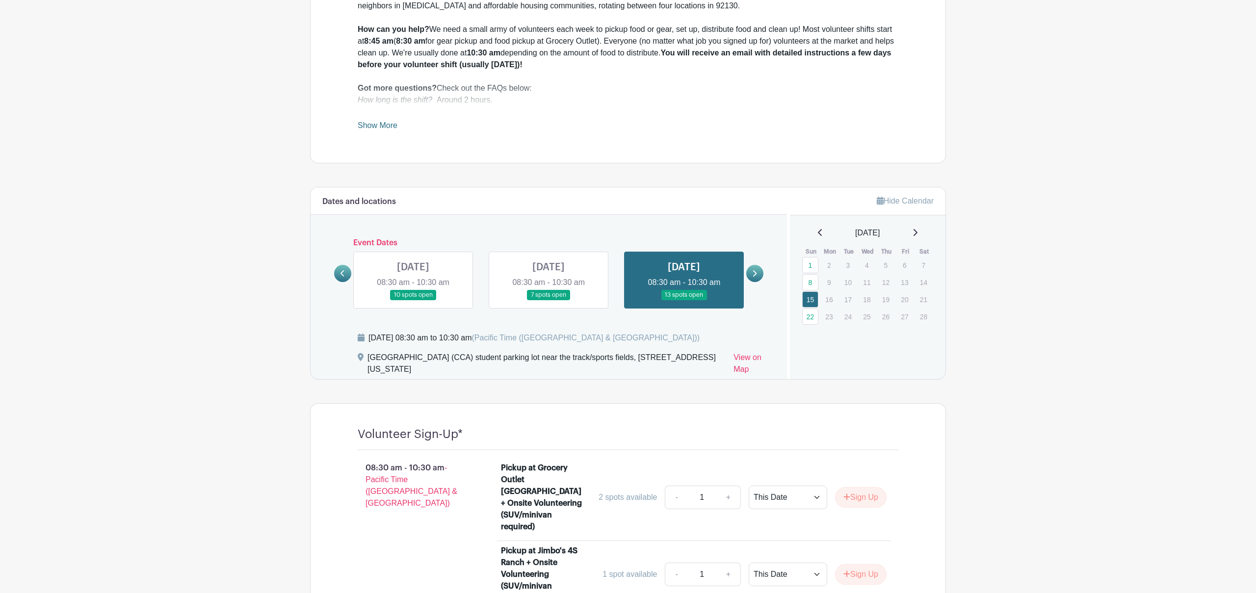
click at [548, 300] on link at bounding box center [548, 300] width 0 height 0
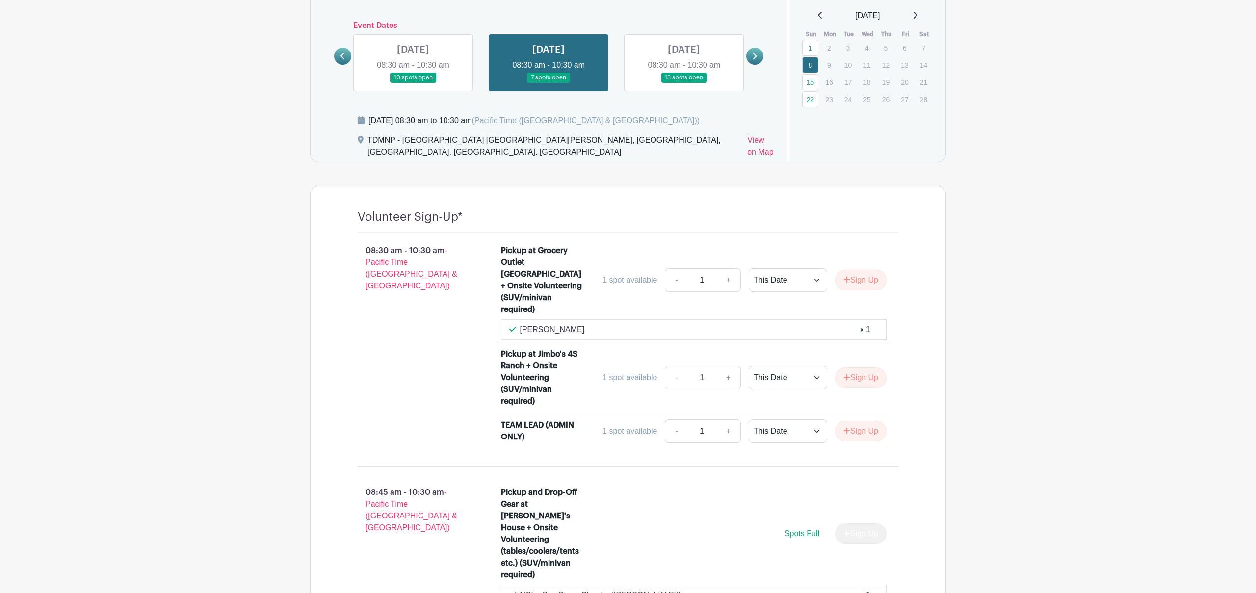
scroll to position [487, 0]
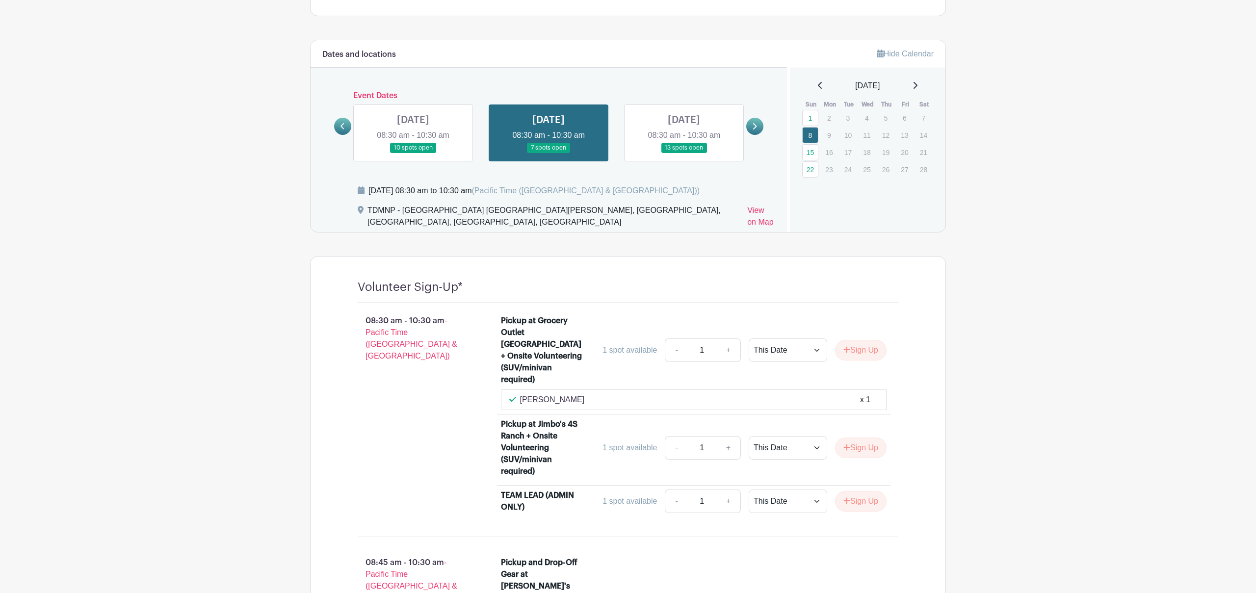
click at [413, 153] on link at bounding box center [413, 153] width 0 height 0
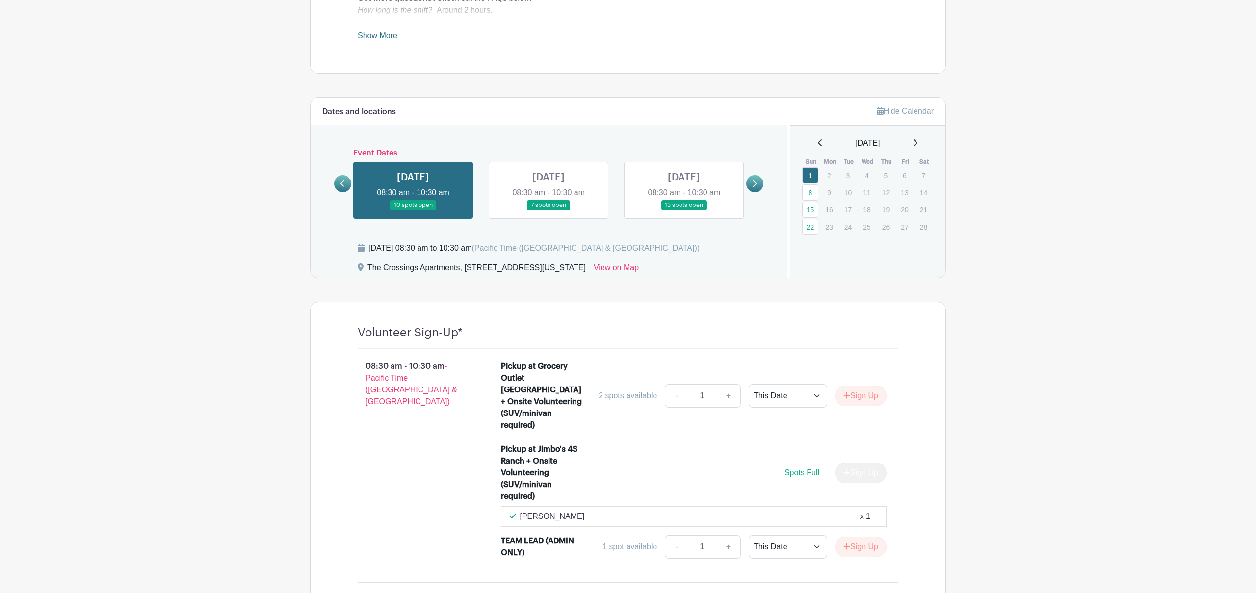
scroll to position [196, 0]
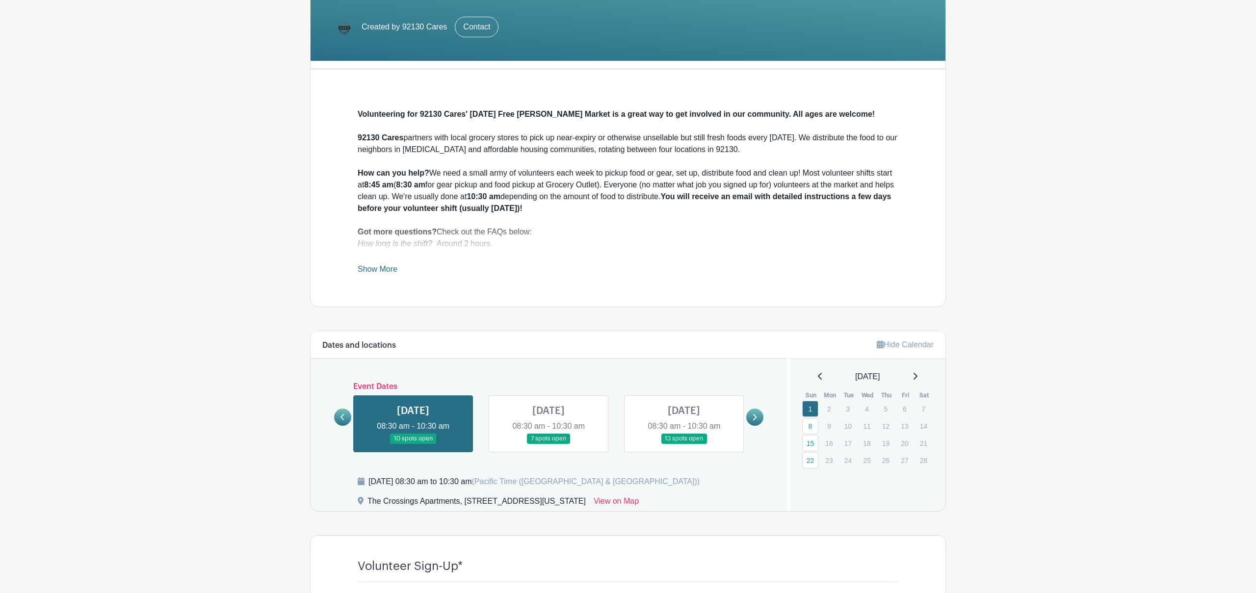
click at [346, 416] on link at bounding box center [342, 417] width 17 height 17
click at [684, 444] on link at bounding box center [684, 444] width 0 height 0
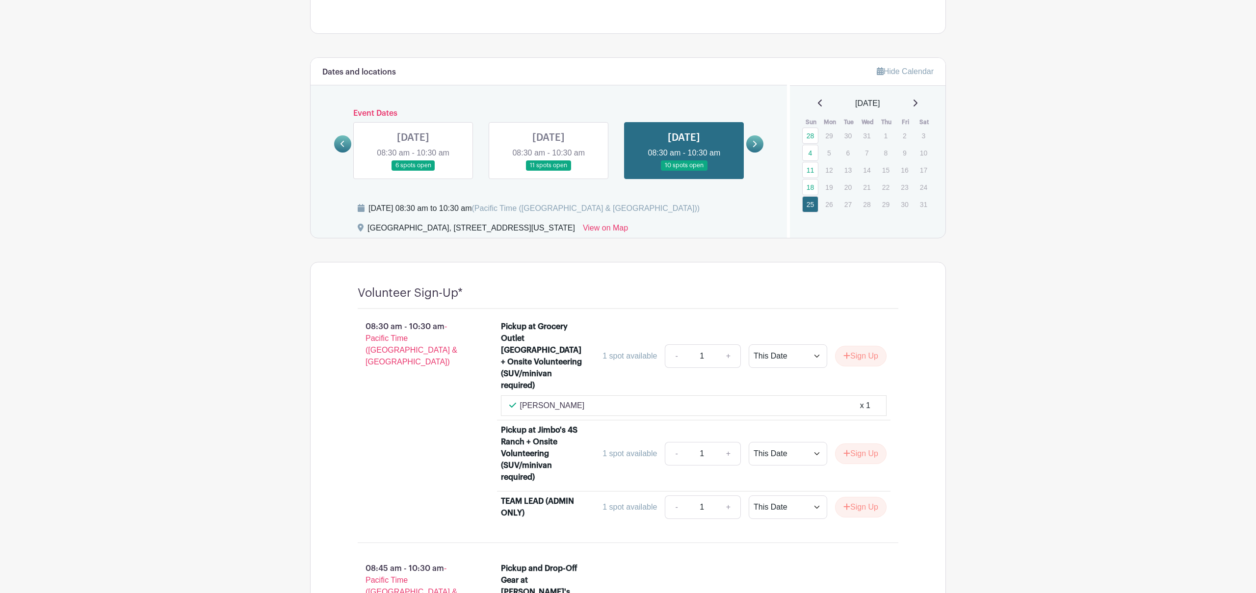
scroll to position [468, 0]
